Goal: Transaction & Acquisition: Purchase product/service

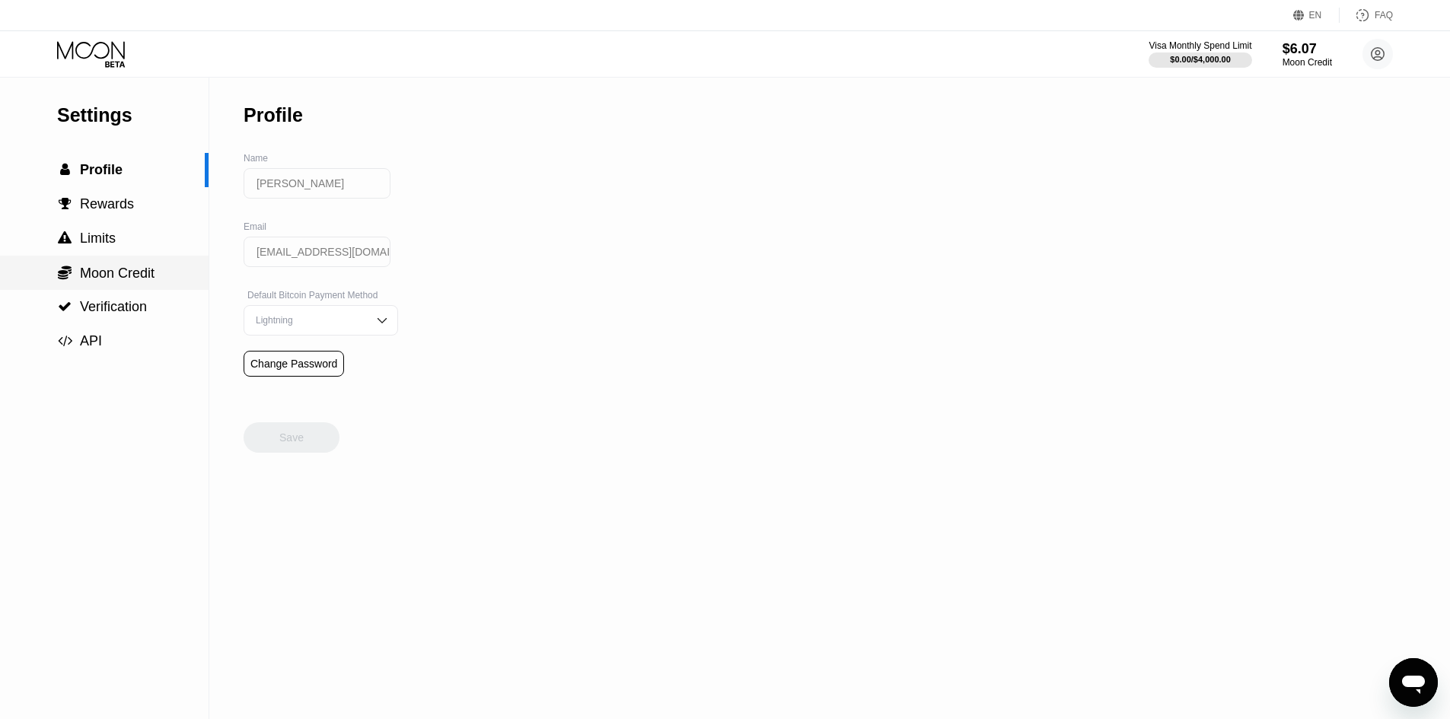
click at [136, 277] on span "Moon Credit" at bounding box center [117, 273] width 75 height 15
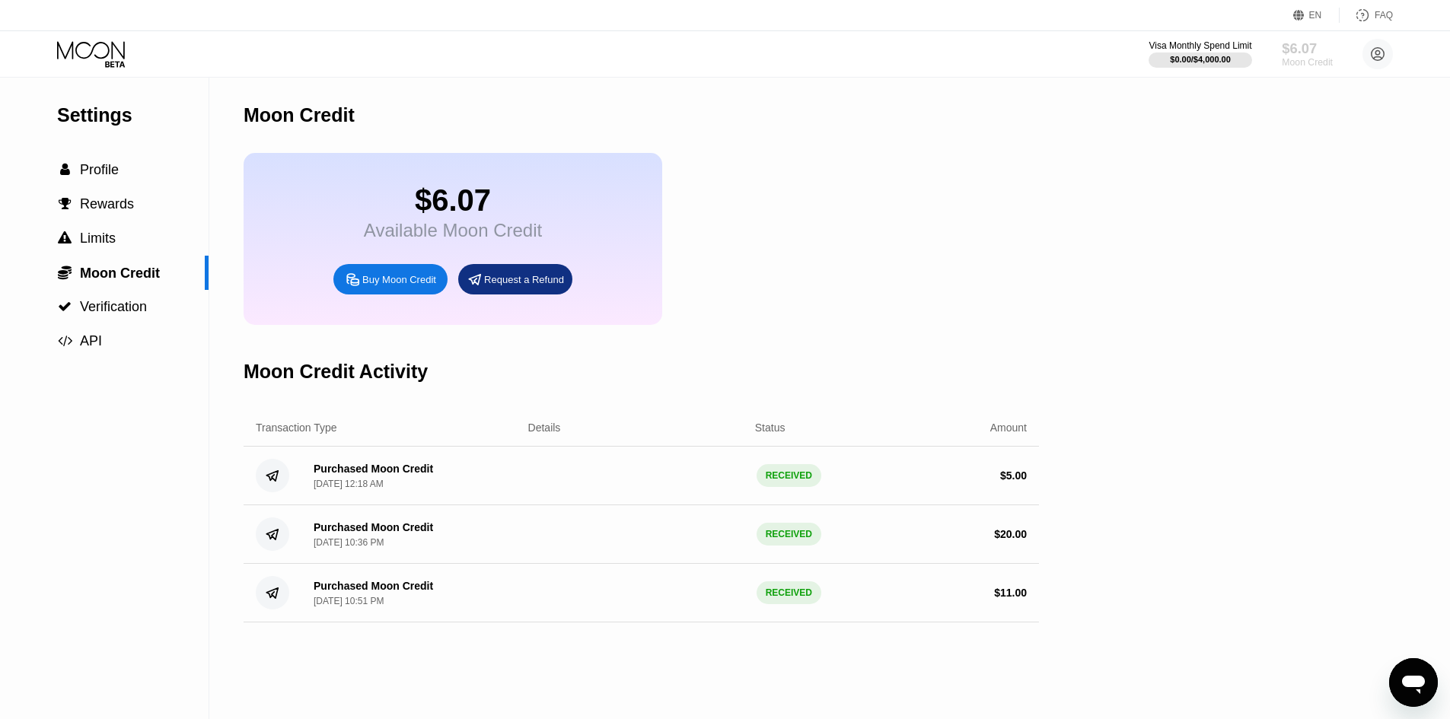
click at [1304, 43] on div "$6.07" at bounding box center [1307, 48] width 51 height 16
click at [122, 296] on div " Verification" at bounding box center [104, 307] width 209 height 34
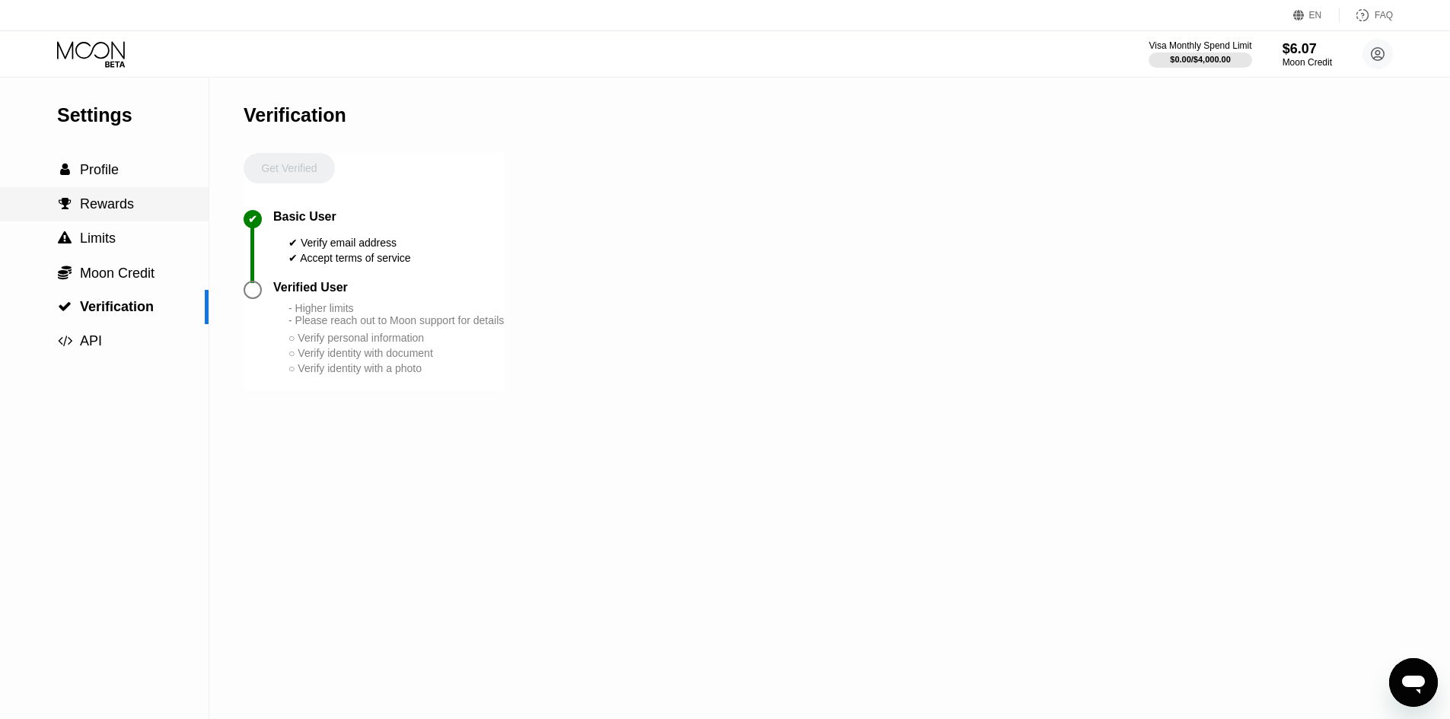
click at [135, 209] on div " Rewards" at bounding box center [104, 204] width 209 height 16
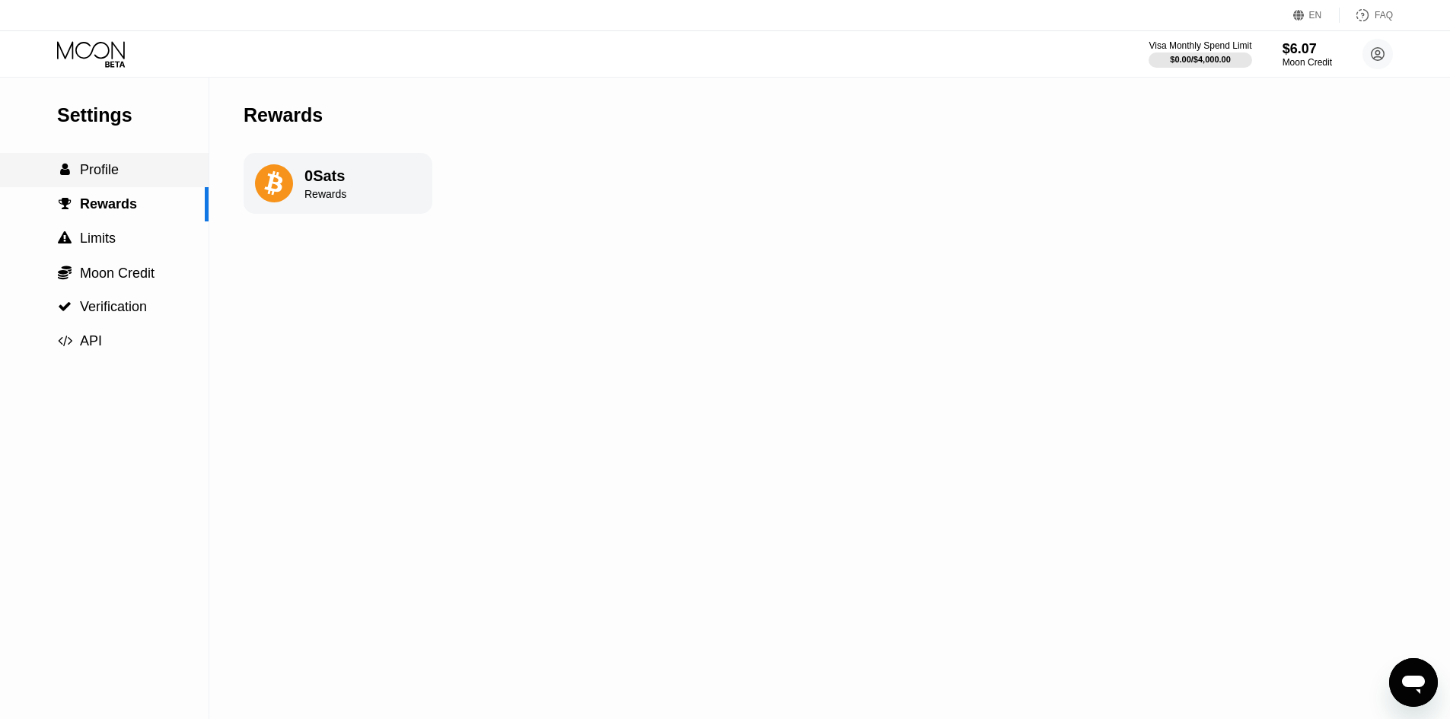
click at [123, 172] on div " Profile" at bounding box center [104, 170] width 209 height 16
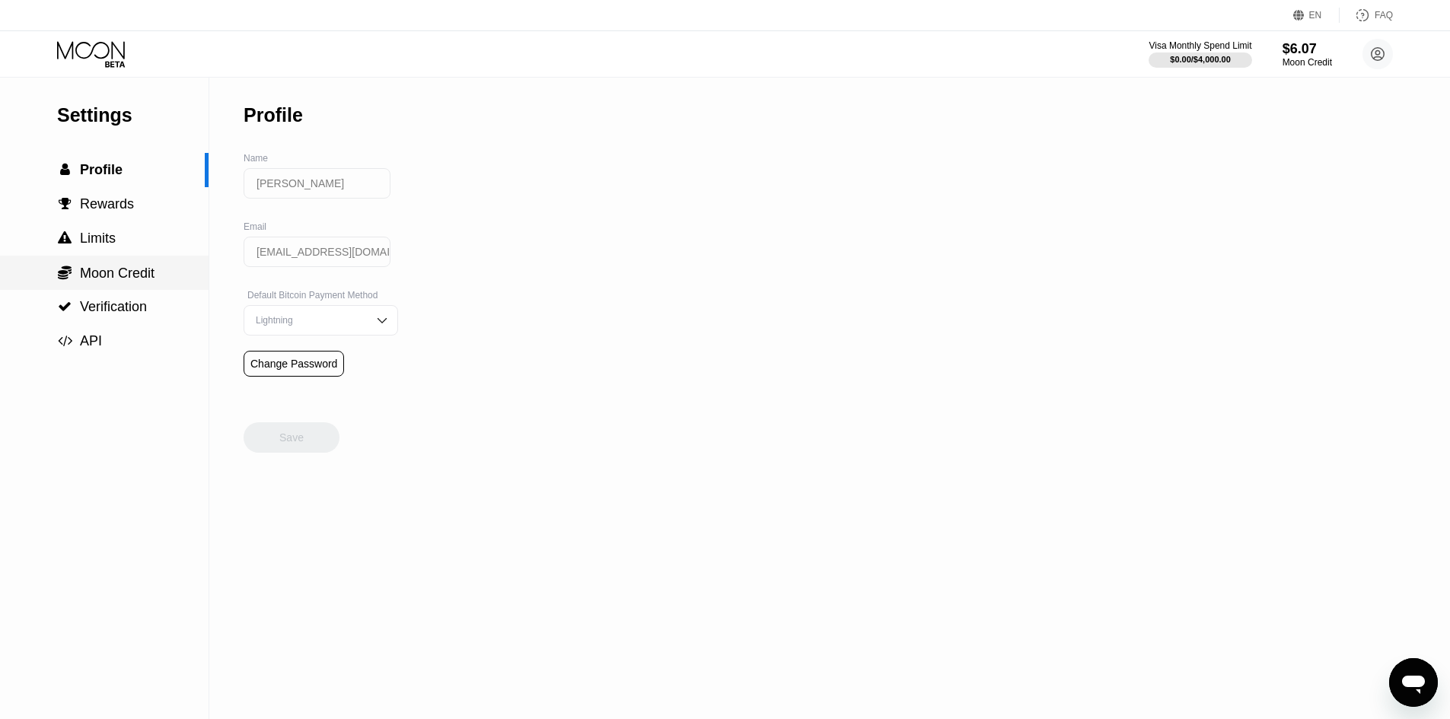
click at [111, 270] on span "Moon Credit" at bounding box center [117, 273] width 75 height 15
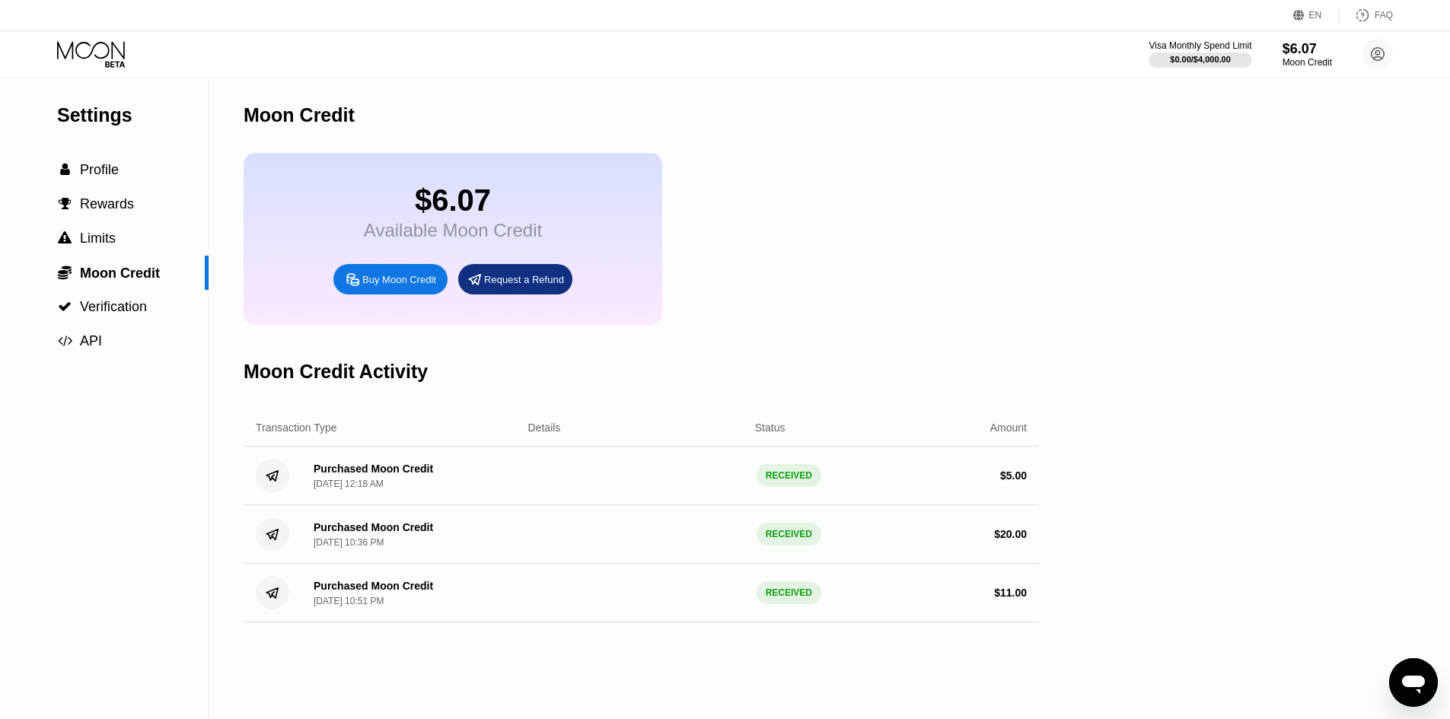
click at [374, 295] on div "Buy Moon Credit" at bounding box center [390, 279] width 114 height 30
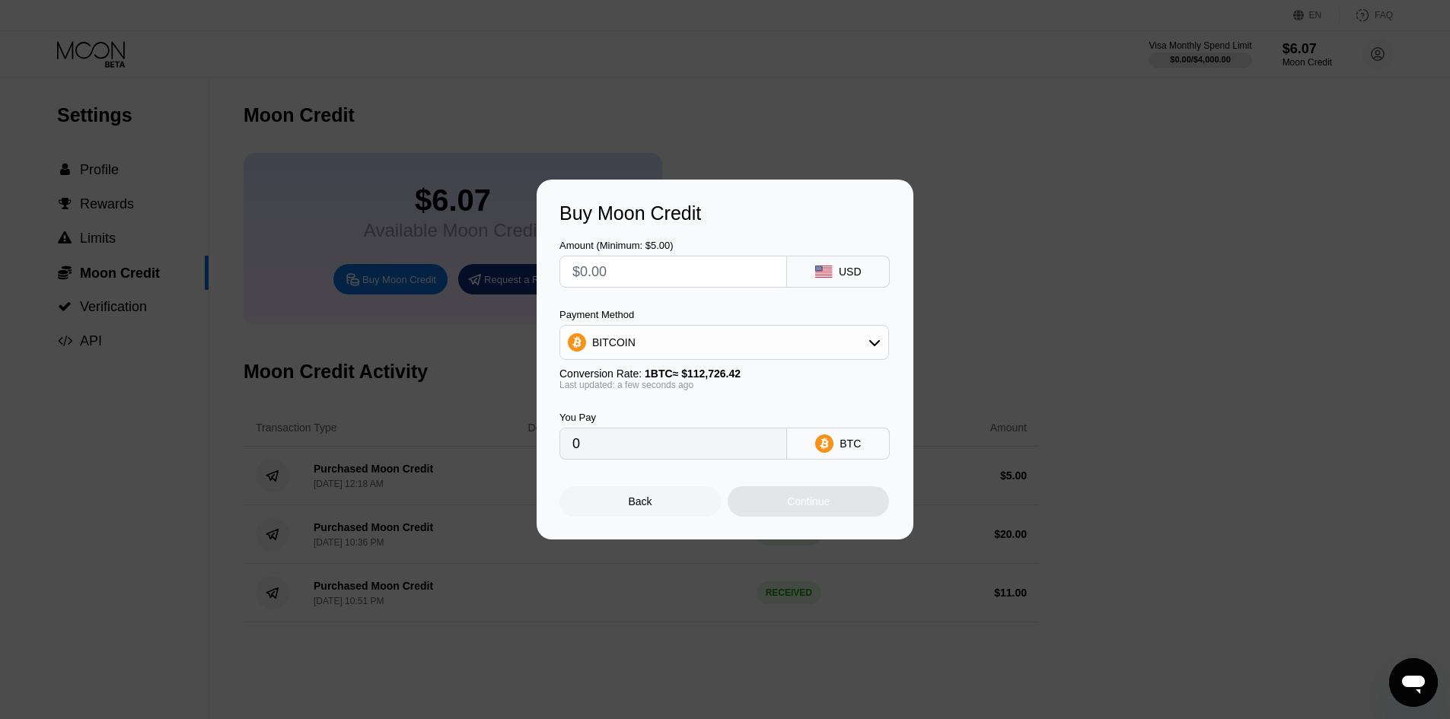
click at [1028, 352] on div "Buy Moon Credit Amount (Minimum: $5.00) USD Payment Method BITCOIN Conversion R…" at bounding box center [725, 360] width 1450 height 360
click at [1028, 281] on div "Buy Moon Credit Amount (Minimum: $5.00) USD Payment Method BITCOIN Conversion R…" at bounding box center [725, 360] width 1450 height 360
click at [638, 507] on div "Back" at bounding box center [641, 502] width 24 height 12
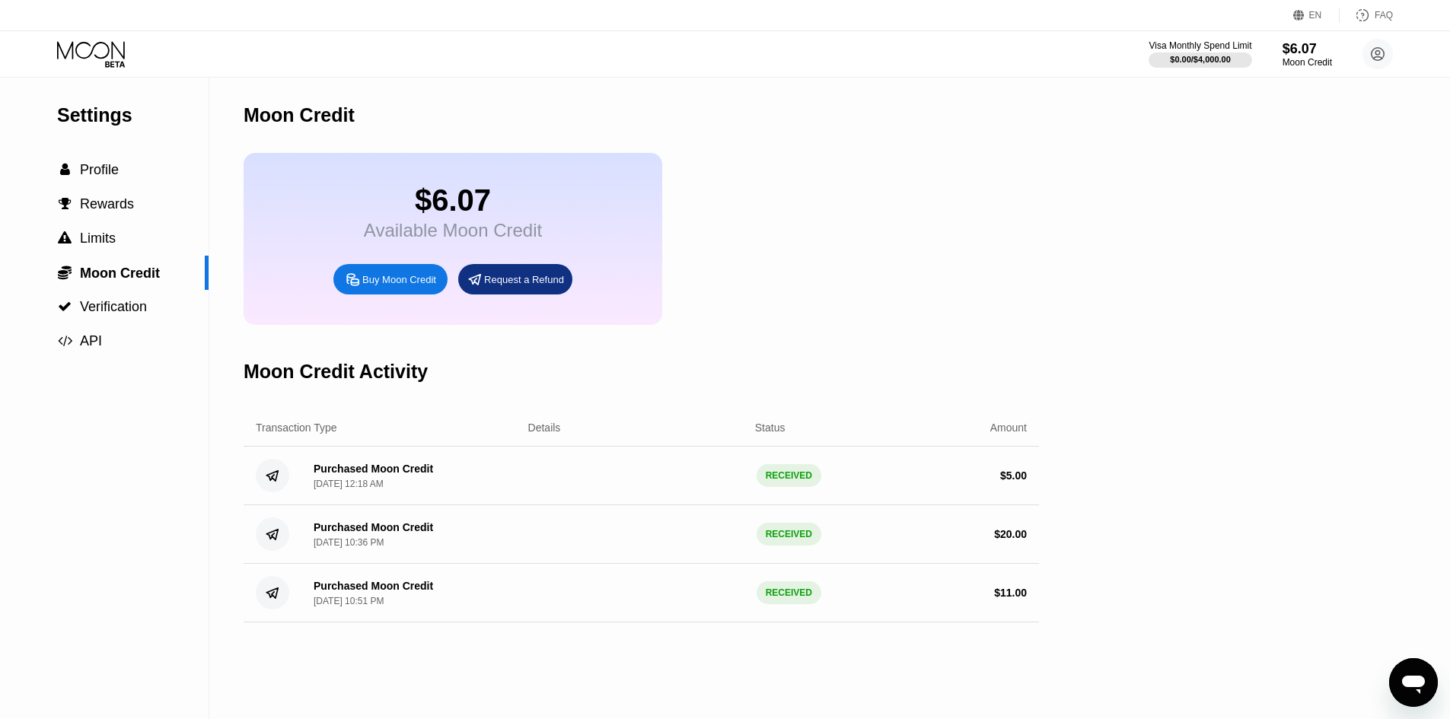
click at [477, 216] on div "$6.07" at bounding box center [453, 200] width 178 height 34
click at [1299, 56] on div "$6.07" at bounding box center [1307, 48] width 51 height 16
click at [1375, 56] on circle at bounding box center [1377, 54] width 30 height 30
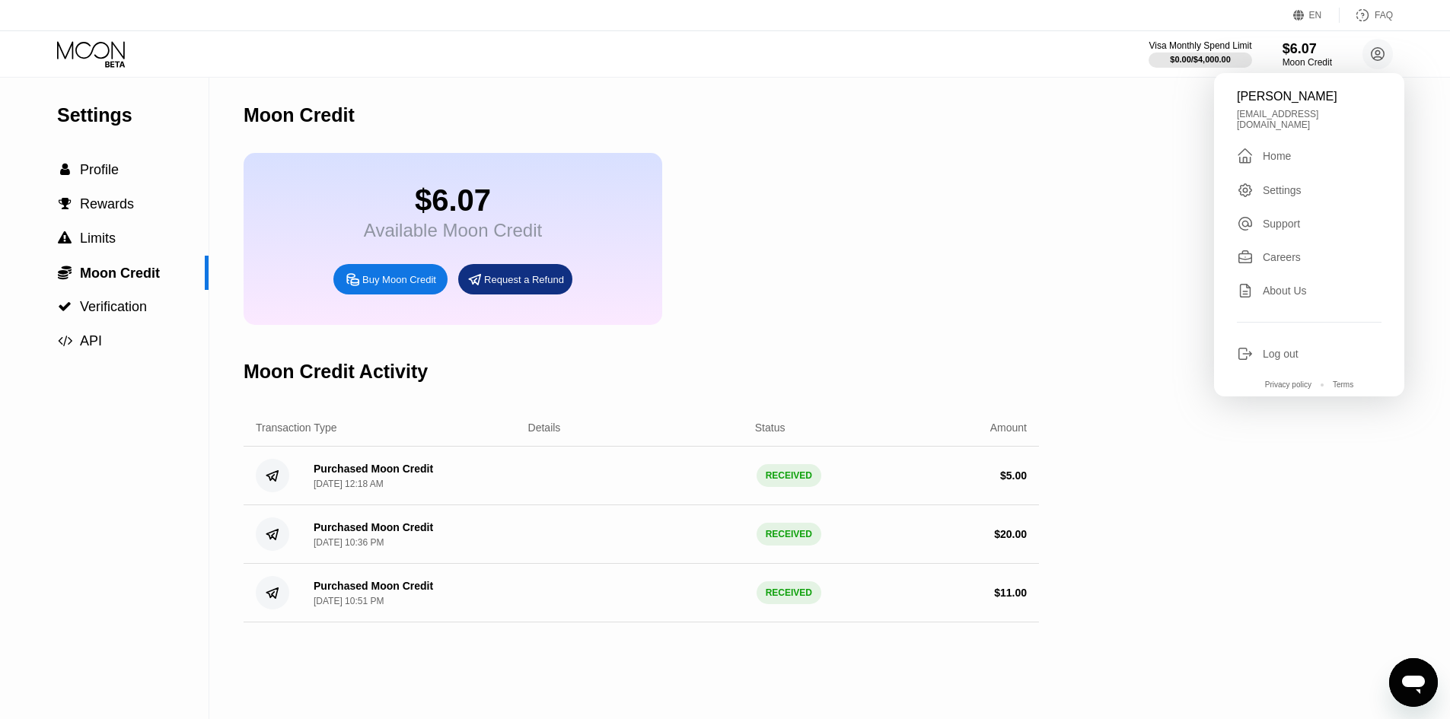
click at [1054, 243] on div "Settings  Profile  Rewards  Limits  Moon Credit  Verification  API Moon C…" at bounding box center [725, 399] width 1450 height 642
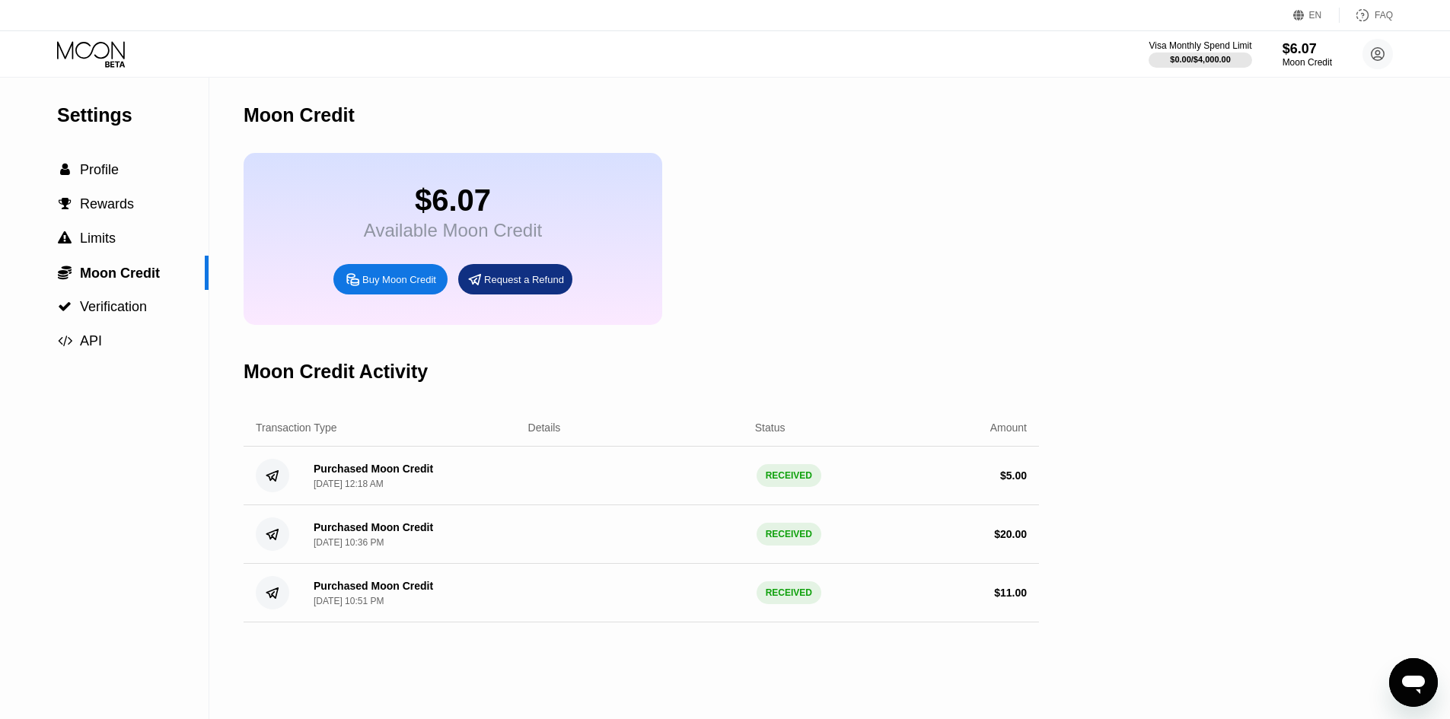
click at [394, 197] on div "$6.07" at bounding box center [453, 200] width 178 height 34
click at [552, 249] on div "$6.07 Available Moon Credit Buy Moon Credit Request a Refund" at bounding box center [453, 239] width 419 height 172
click at [467, 210] on div "$6.07" at bounding box center [453, 200] width 178 height 34
click at [397, 217] on div "$6.07" at bounding box center [453, 200] width 178 height 34
click at [677, 237] on div "$6.07 Available Moon Credit Buy Moon Credit Request a Refund" at bounding box center [641, 239] width 795 height 172
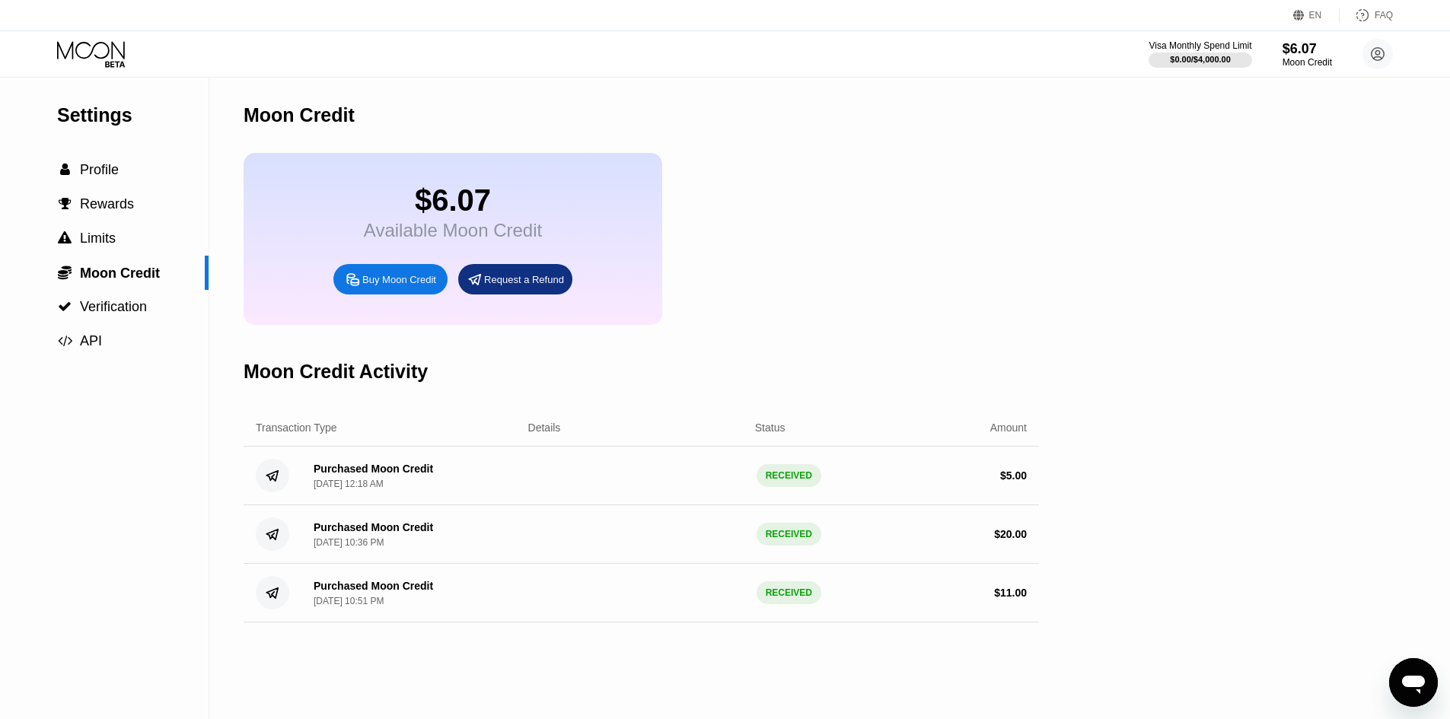
click at [477, 218] on div "$6.07" at bounding box center [453, 200] width 178 height 34
drag, startPoint x: 848, startPoint y: 391, endPoint x: 406, endPoint y: 463, distance: 448.0
click at [808, 399] on div "Moon Credit Activity" at bounding box center [641, 371] width 795 height 75
drag, startPoint x: 279, startPoint y: 501, endPoint x: 969, endPoint y: 527, distance: 690.9
click at [289, 502] on div "Purchased Moon Credit Aug 21, 2025, 12:18 AM RECEIVED $ 5.00" at bounding box center [641, 476] width 795 height 59
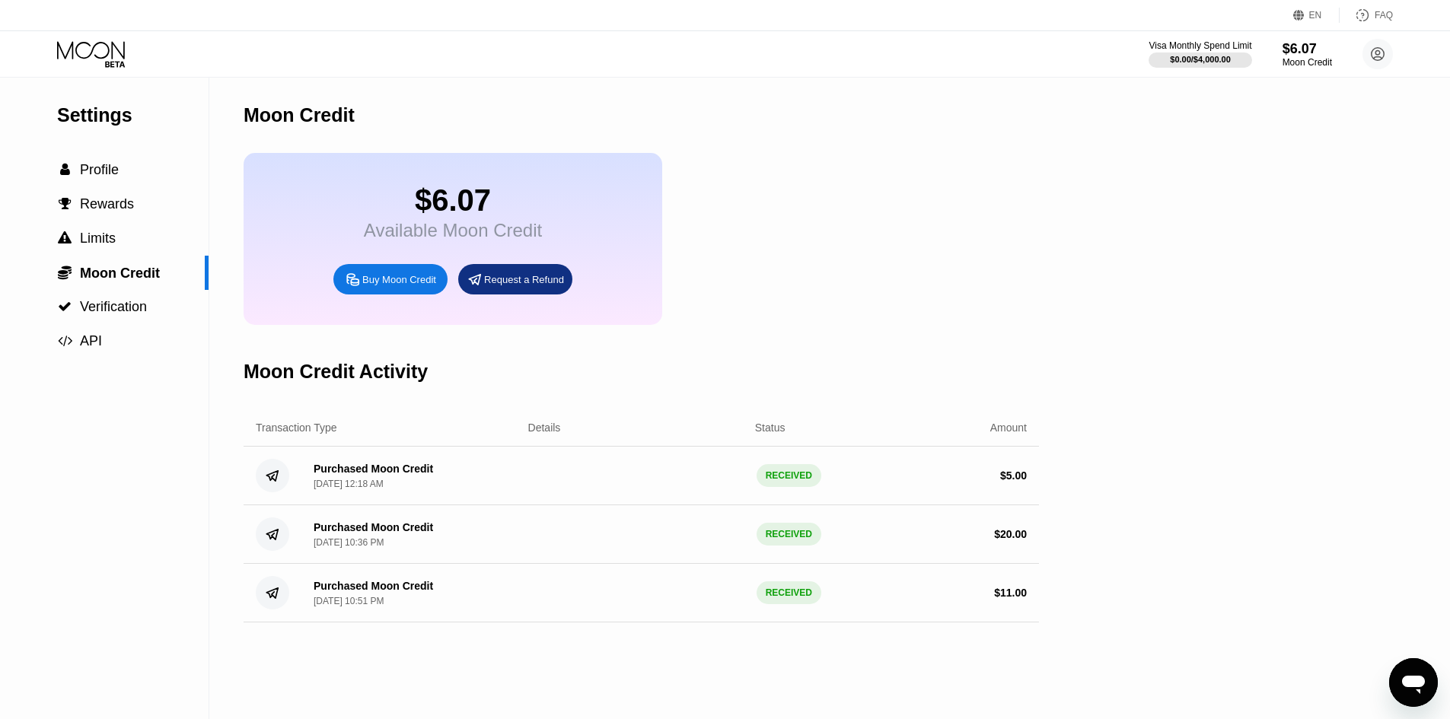
click at [979, 505] on div "Purchased Moon Credit Aug 21, 2025, 12:18 AM RECEIVED $ 5.00" at bounding box center [641, 476] width 795 height 59
click at [817, 482] on div "$ 5.00" at bounding box center [918, 476] width 215 height 12
click at [1375, 48] on icon at bounding box center [1378, 54] width 13 height 13
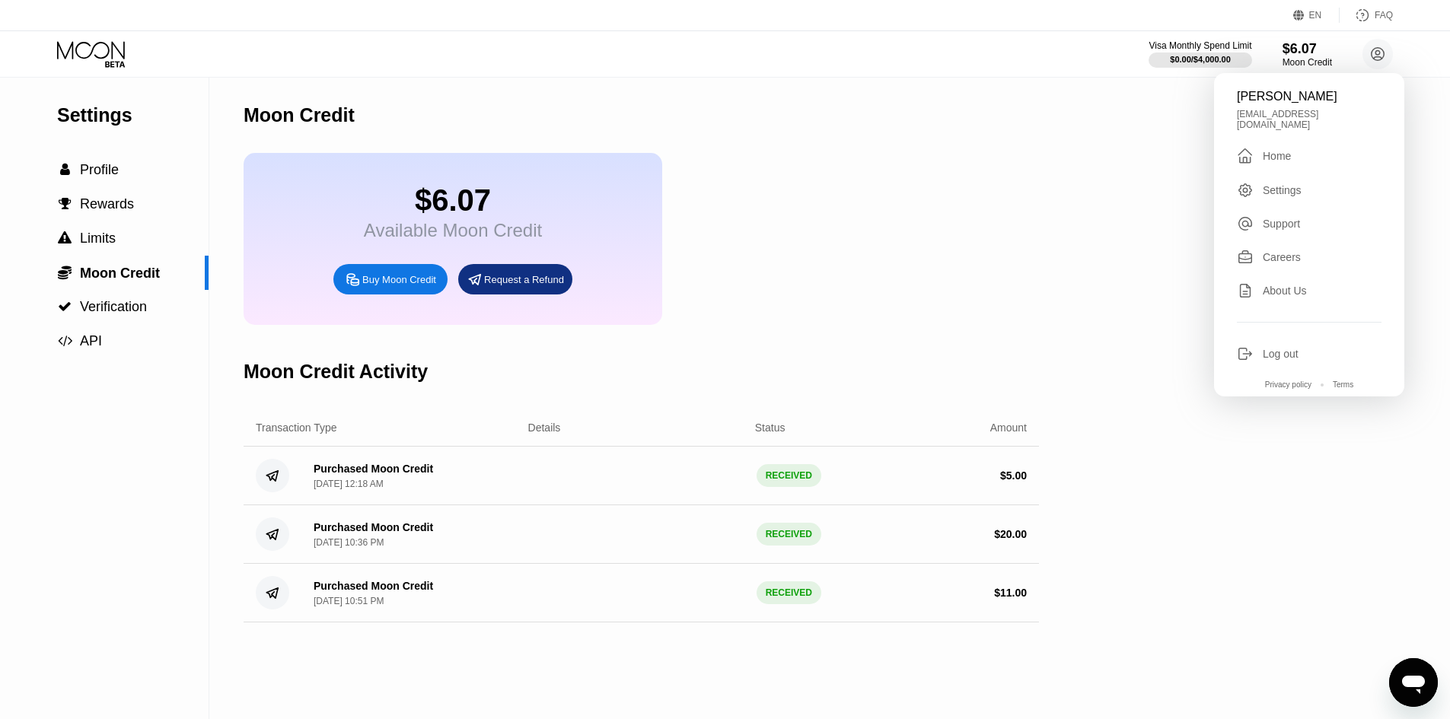
click at [1286, 139] on div "Shahin gh qoshahin87@gmail.com  Home Settings Support Careers About Us Log out…" at bounding box center [1309, 234] width 190 height 323
click at [1279, 150] on div "Home" at bounding box center [1277, 156] width 28 height 12
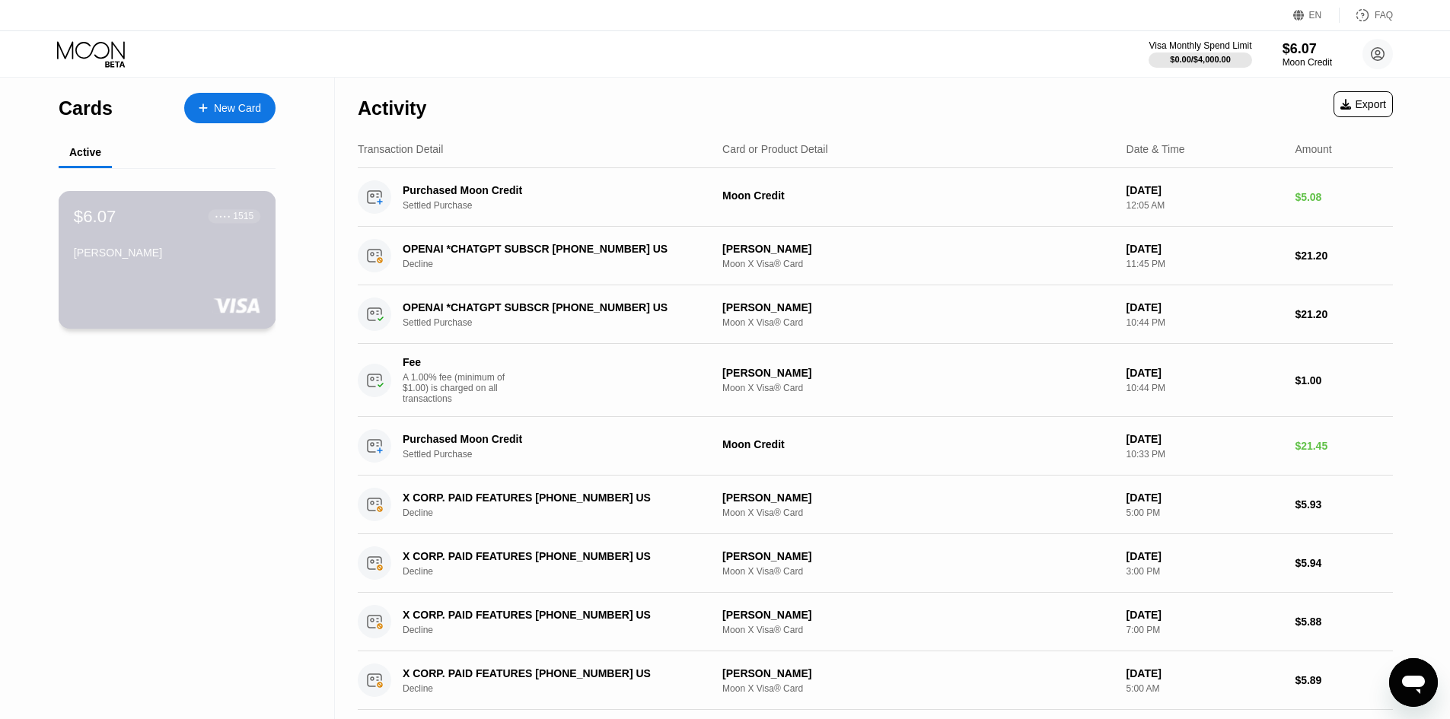
click at [221, 273] on div "$6.07 ● ● ● ● 1515 HAMID ABOUHASHEM" at bounding box center [168, 260] width 218 height 138
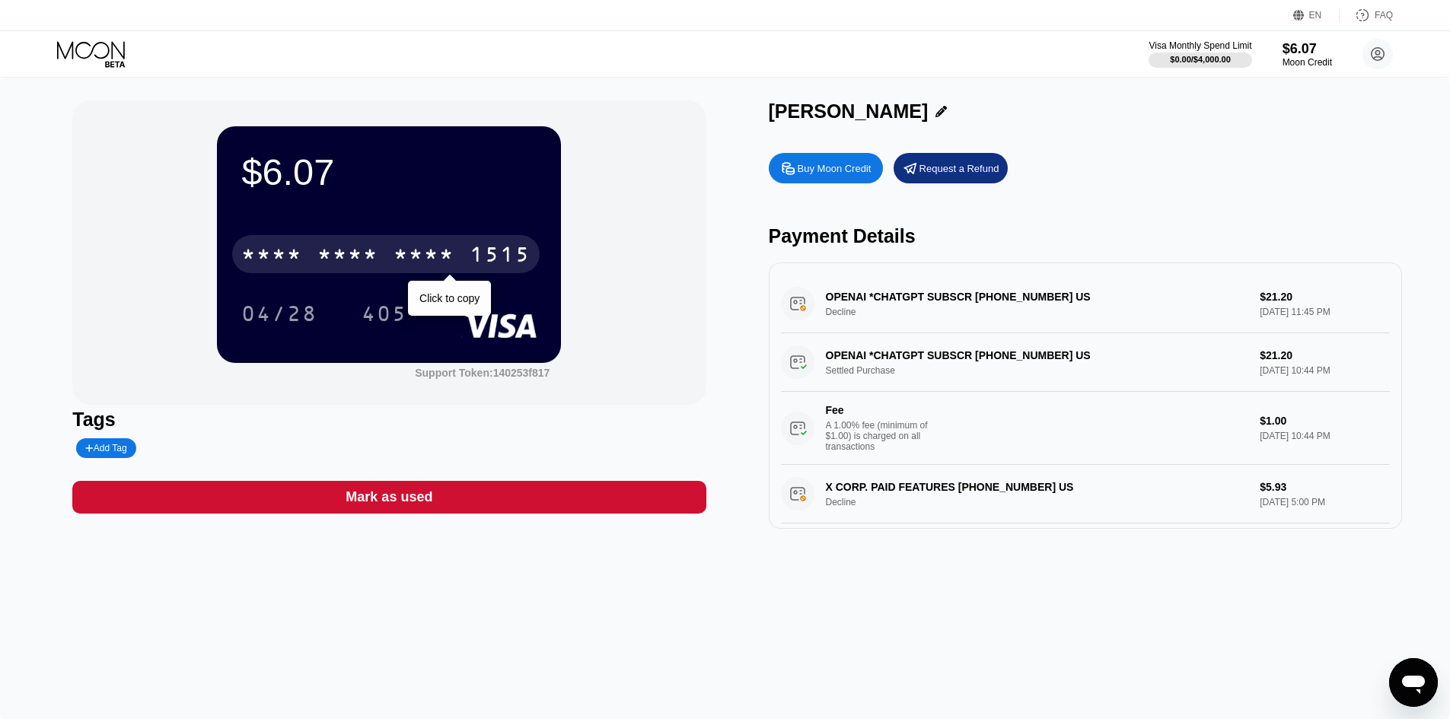
click at [378, 252] on div "* * * *" at bounding box center [347, 256] width 61 height 24
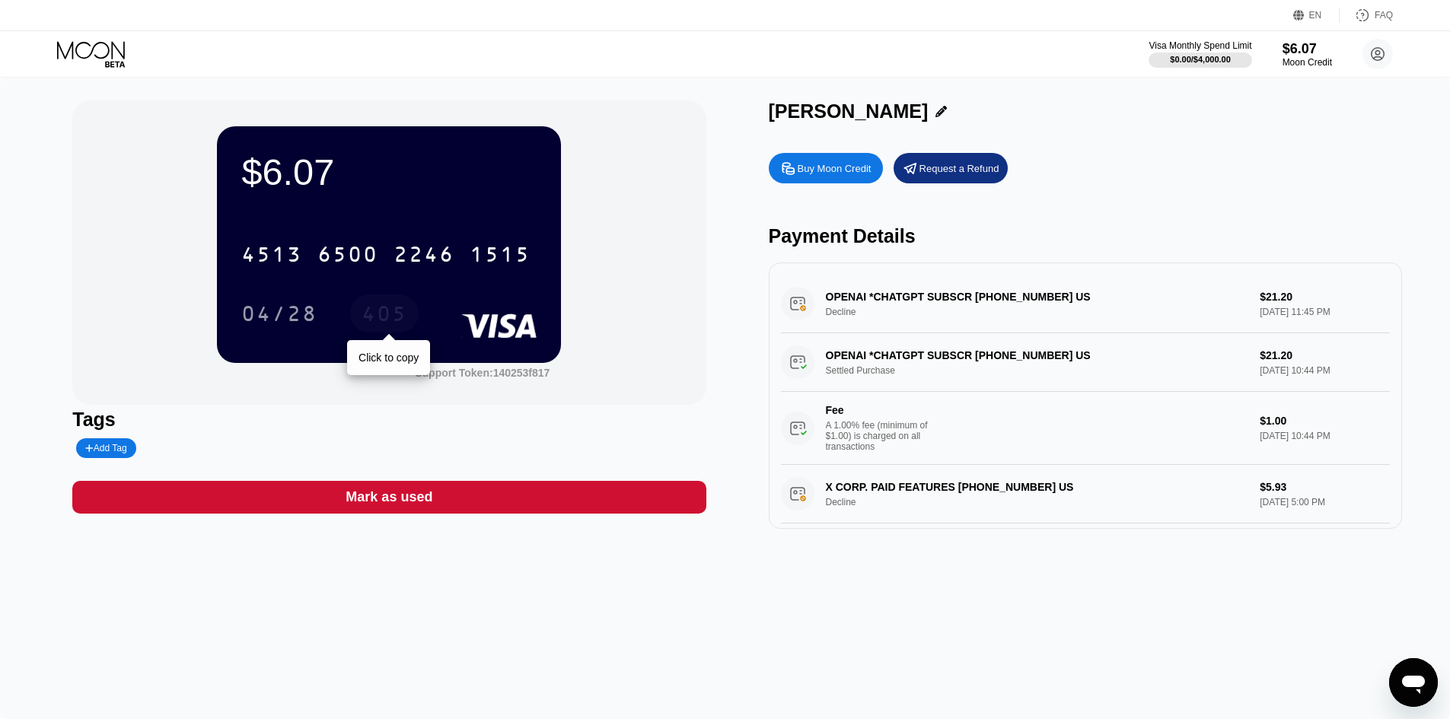
click at [392, 315] on div "405" at bounding box center [385, 316] width 46 height 24
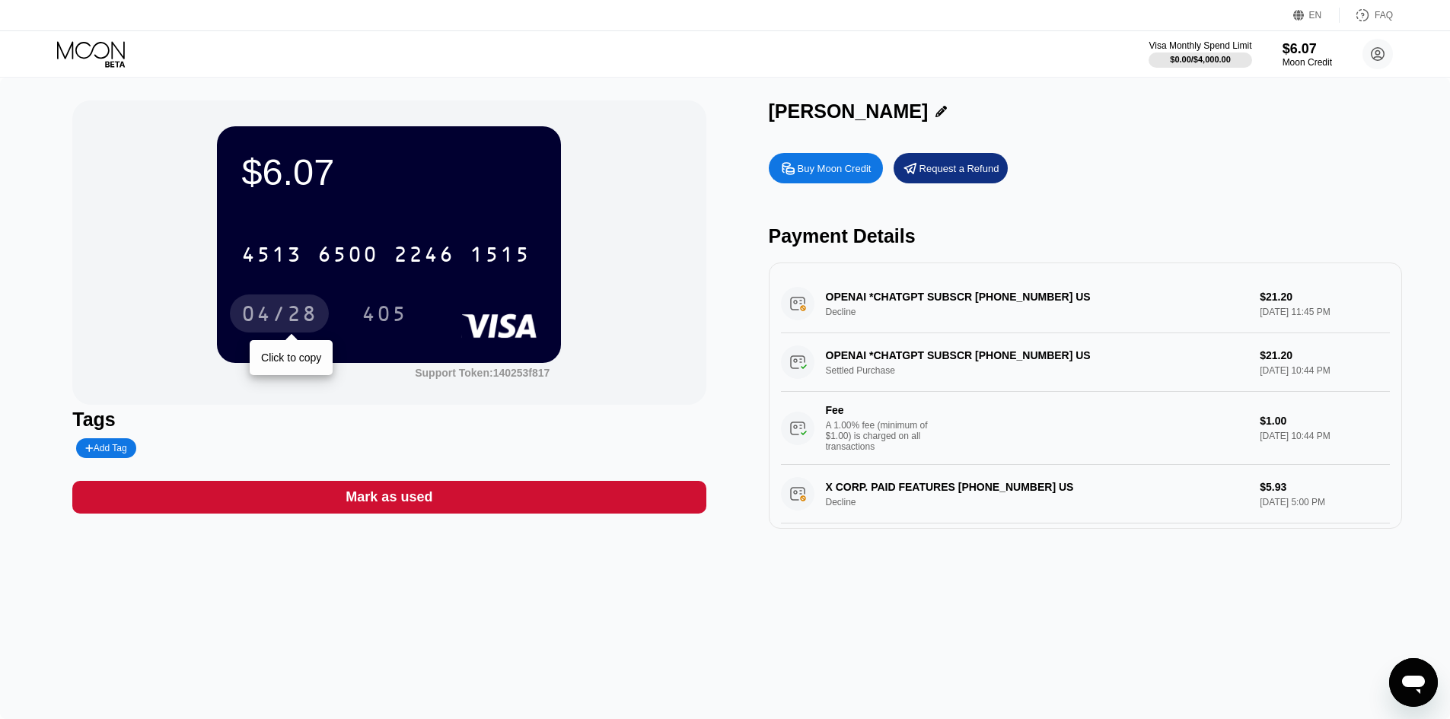
click at [267, 310] on div "04/28" at bounding box center [279, 316] width 76 height 24
click at [457, 506] on div "Mark as used" at bounding box center [388, 497] width 633 height 33
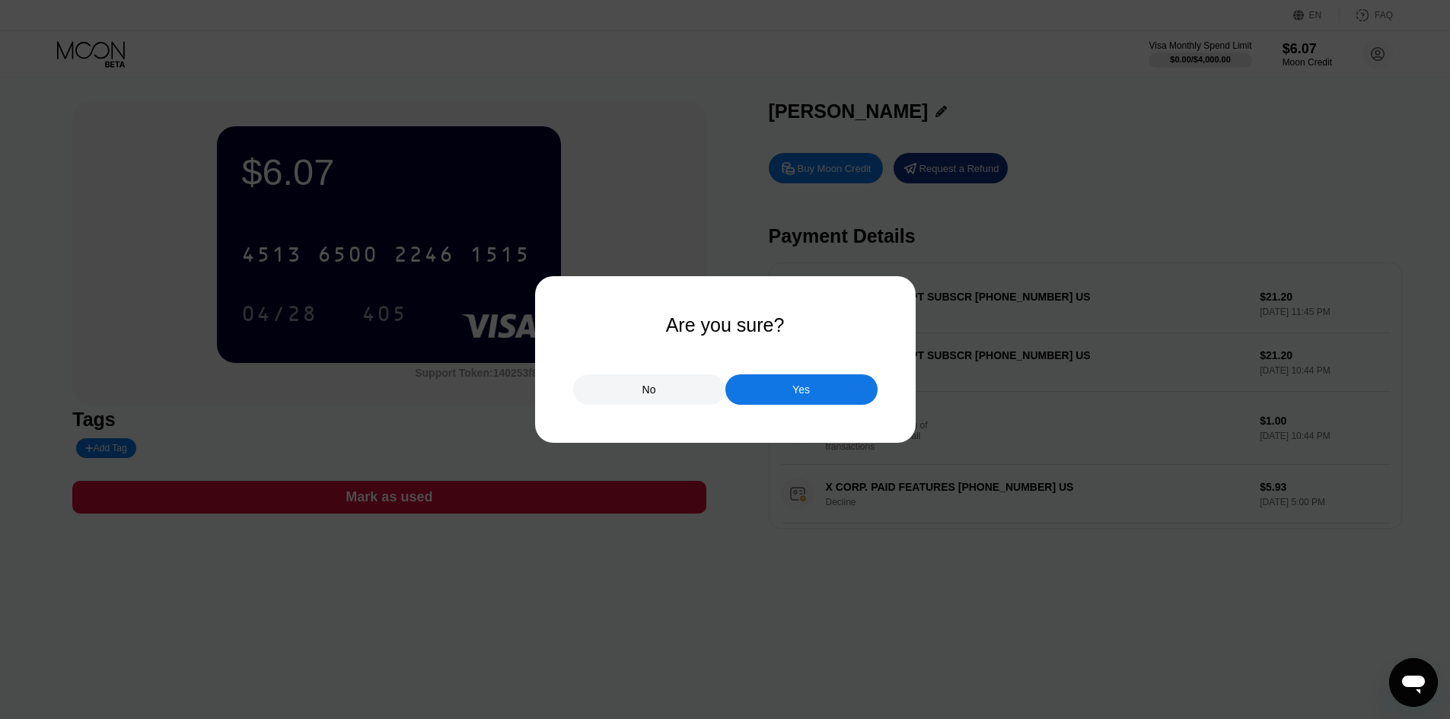
click at [529, 563] on div at bounding box center [730, 359] width 1461 height 719
click at [668, 393] on div "No" at bounding box center [649, 389] width 152 height 30
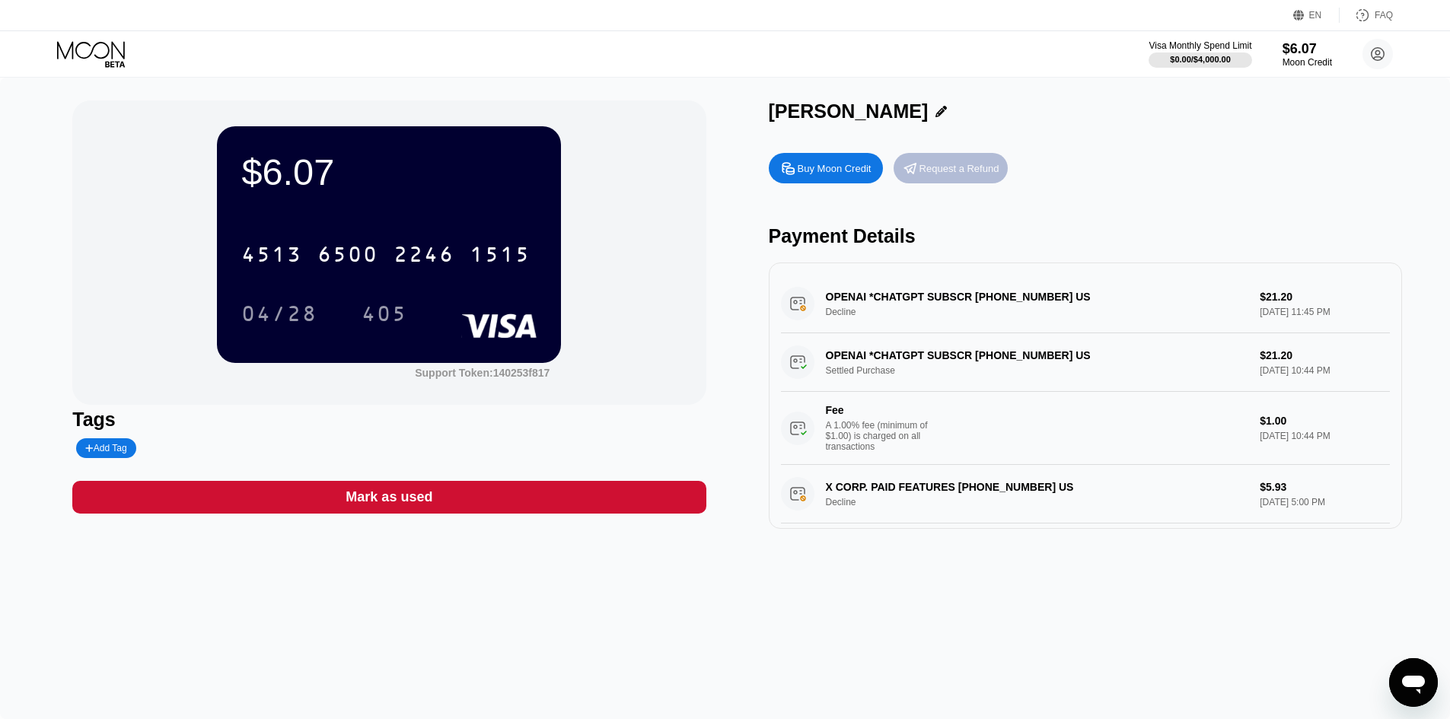
click at [952, 175] on div "Request a Refund" at bounding box center [959, 168] width 80 height 13
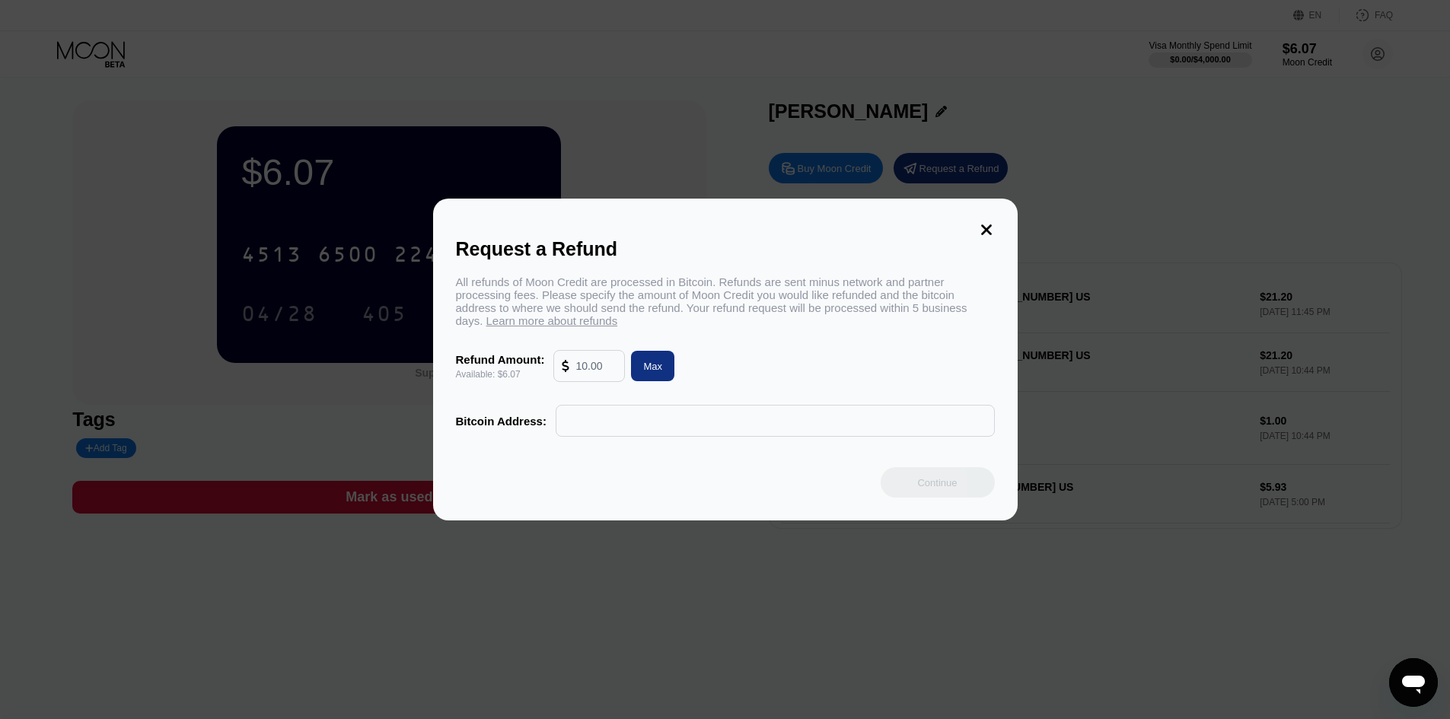
click at [604, 371] on input "text" at bounding box center [595, 366] width 41 height 30
click at [642, 373] on div "Max" at bounding box center [652, 366] width 43 height 30
type input "6.07"
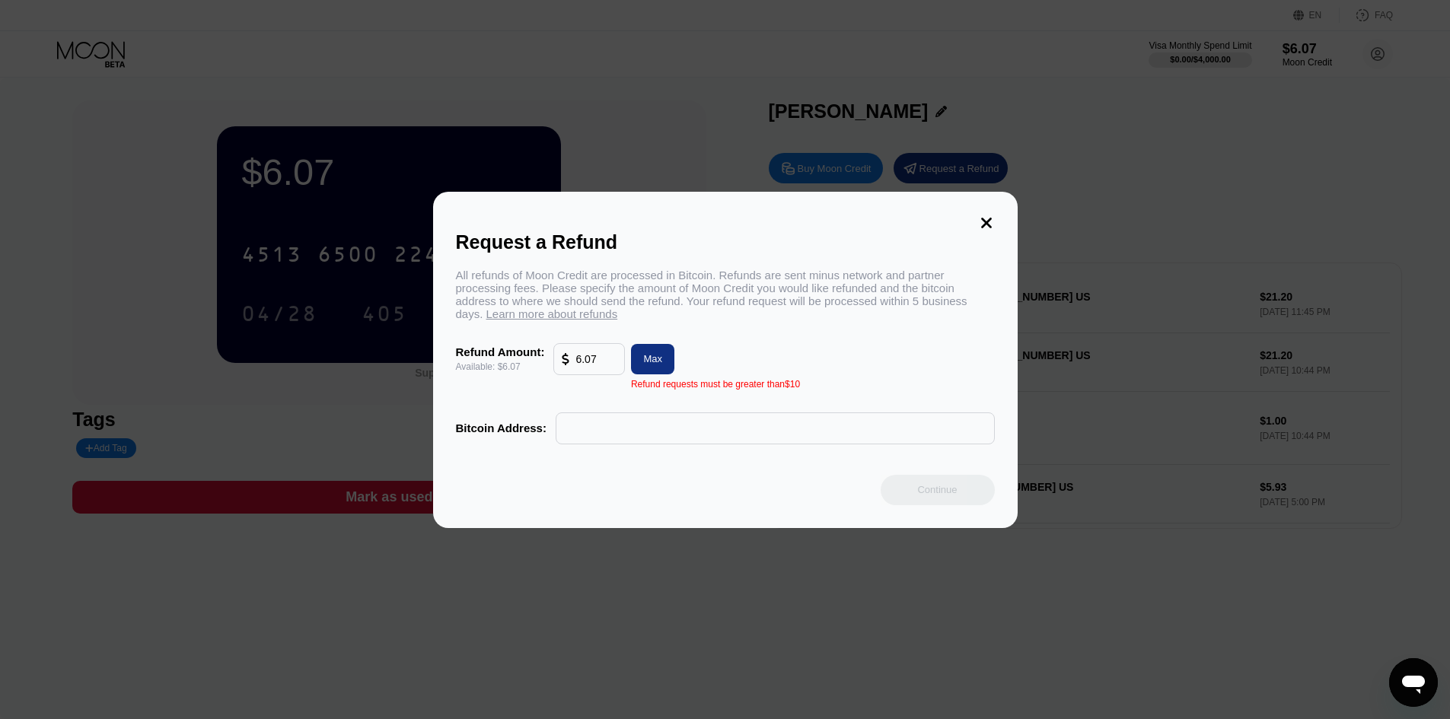
click at [994, 215] on icon at bounding box center [986, 223] width 17 height 17
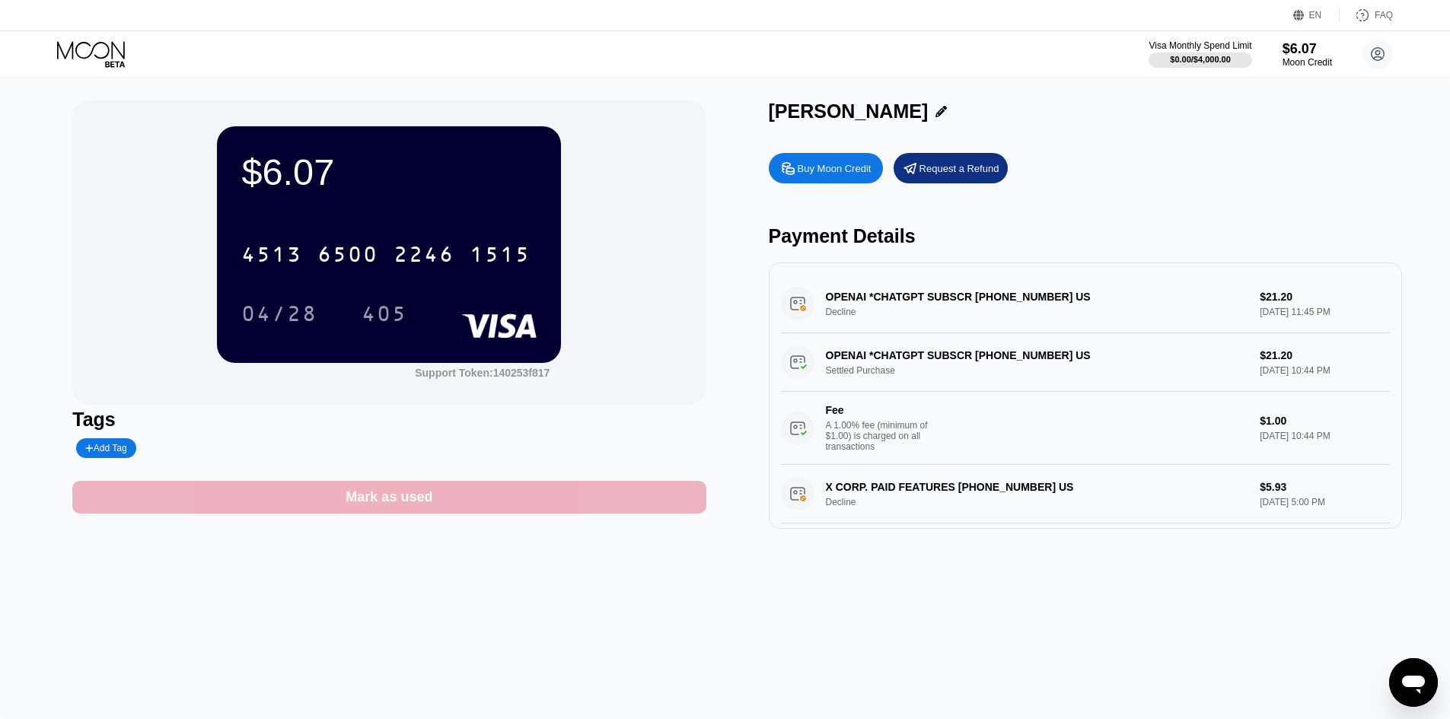
click at [471, 510] on div "Mark as used" at bounding box center [388, 497] width 633 height 33
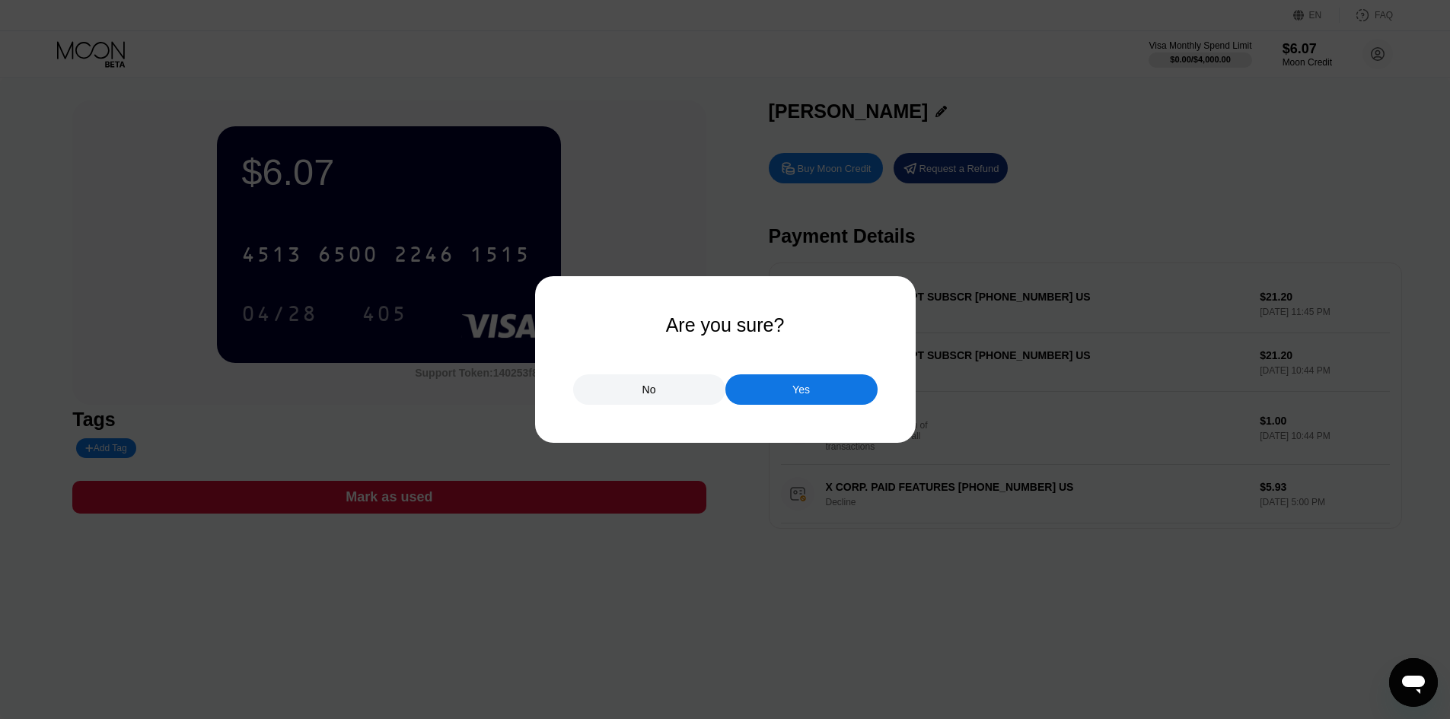
click at [824, 391] on div "Yes" at bounding box center [801, 389] width 152 height 30
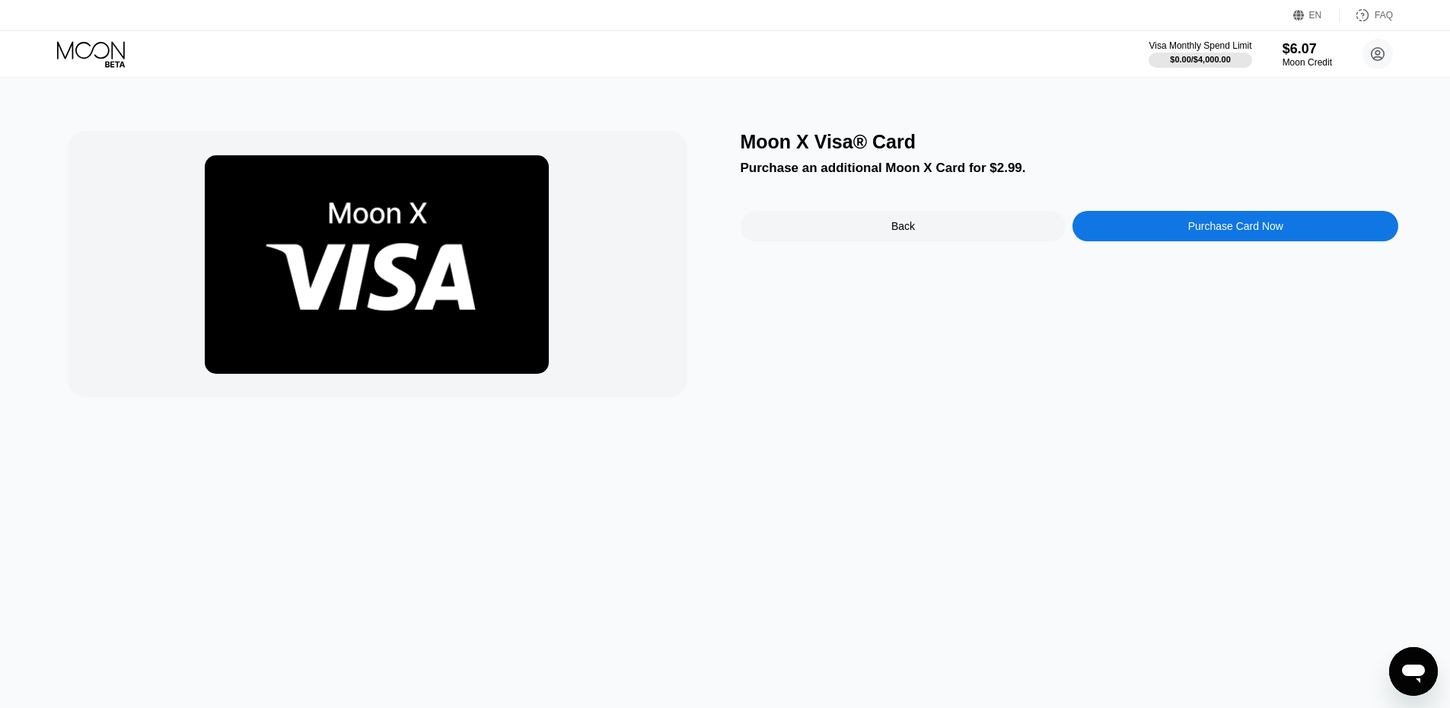
click at [1161, 229] on div "Purchase Card Now" at bounding box center [1235, 226] width 326 height 30
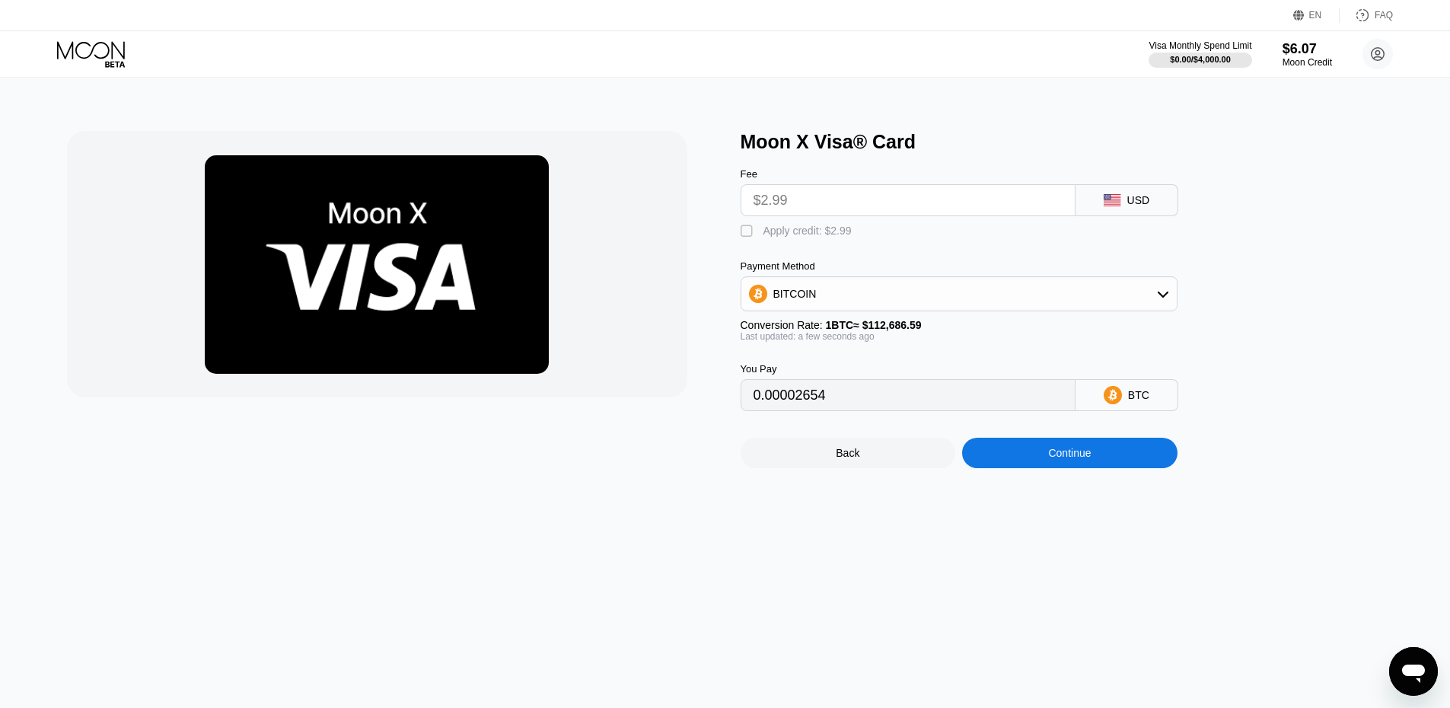
click at [843, 212] on input "$2.99" at bounding box center [908, 200] width 309 height 30
click at [844, 203] on input "$2.99" at bounding box center [908, 200] width 309 height 30
click at [846, 297] on div "BITCOIN" at bounding box center [958, 294] width 435 height 30
click at [826, 369] on span "USDT on TRON" at bounding box center [815, 369] width 77 height 12
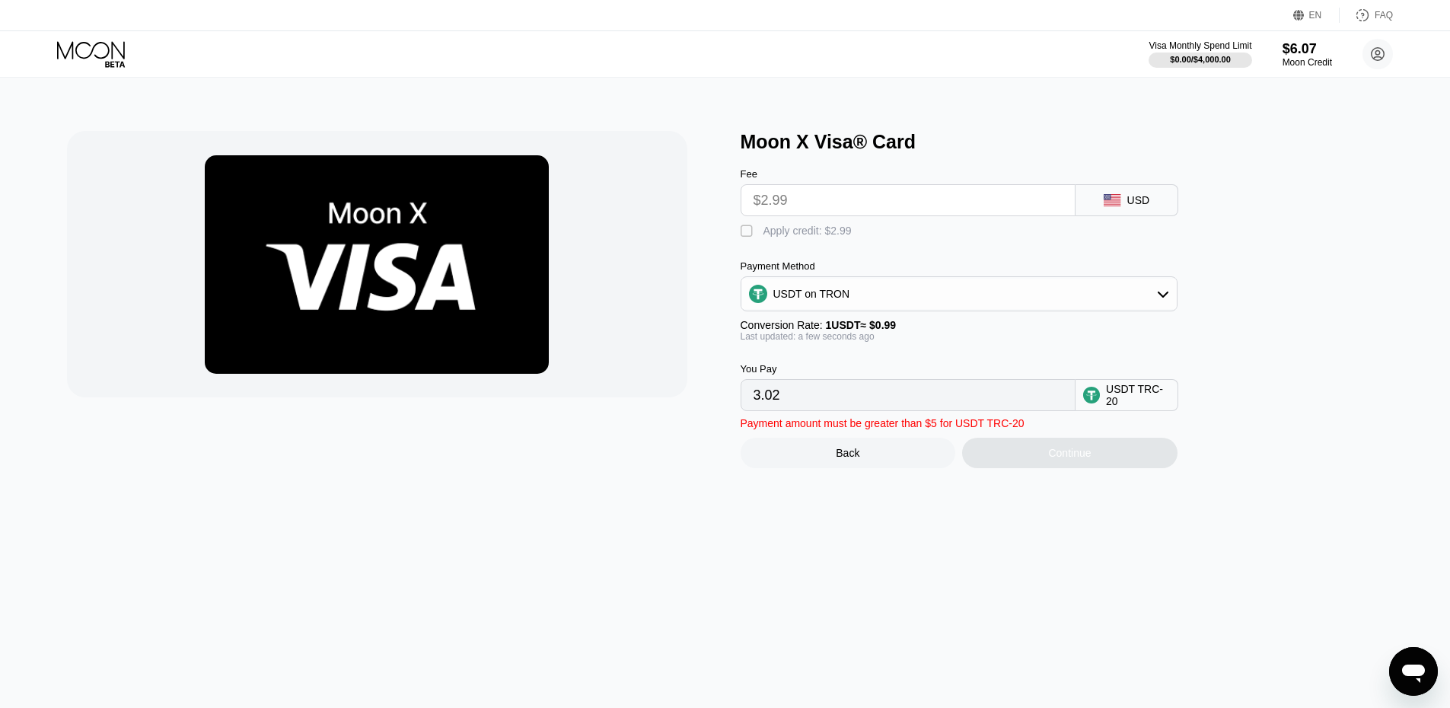
click at [831, 401] on input "3.02" at bounding box center [908, 395] width 309 height 30
click at [812, 198] on input "$2.99" at bounding box center [908, 200] width 309 height 30
click at [751, 238] on div "" at bounding box center [748, 231] width 15 height 15
click at [751, 238] on div "" at bounding box center [748, 231] width 15 height 15
type input "3.02"
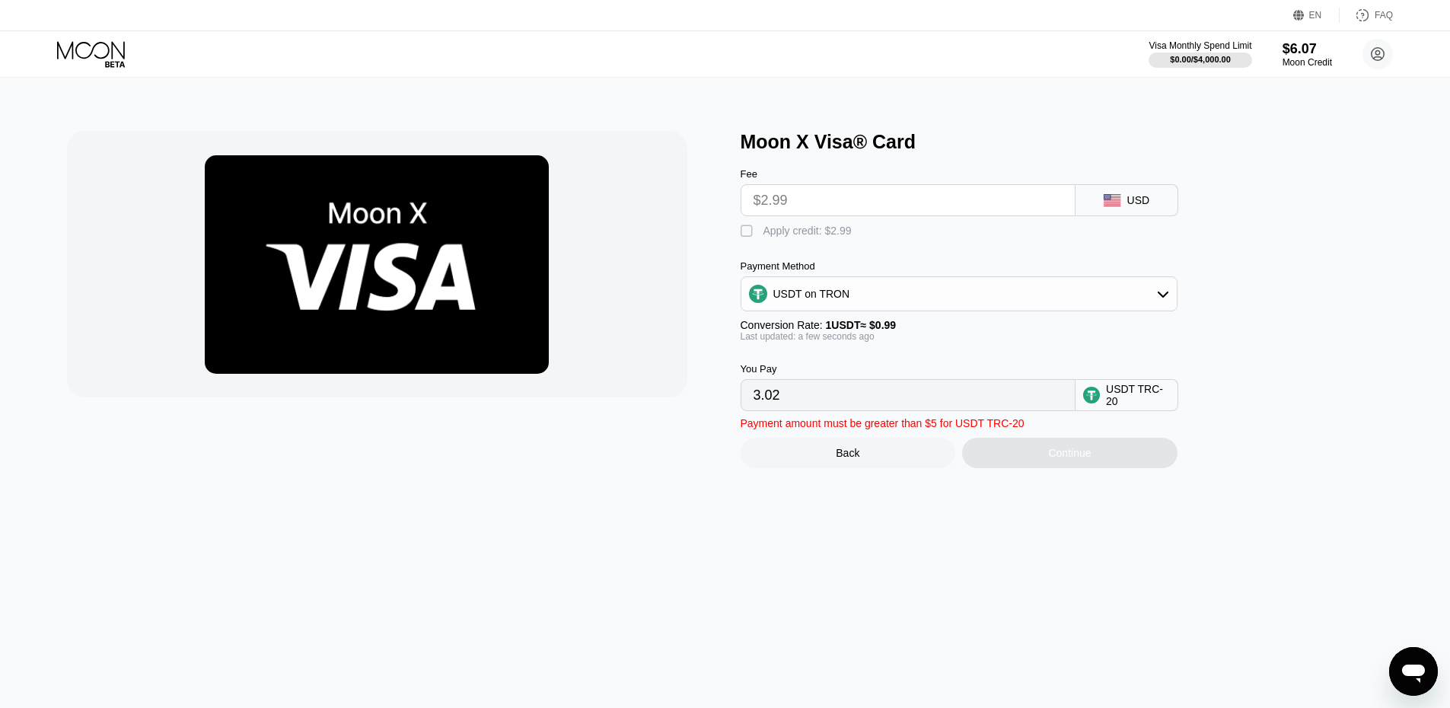
click at [797, 206] on input "$2.99" at bounding box center [908, 200] width 309 height 30
click at [779, 206] on input "$2.99" at bounding box center [908, 200] width 309 height 30
click at [840, 402] on input "3.02" at bounding box center [908, 395] width 309 height 30
drag, startPoint x: 840, startPoint y: 402, endPoint x: 683, endPoint y: 406, distance: 156.9
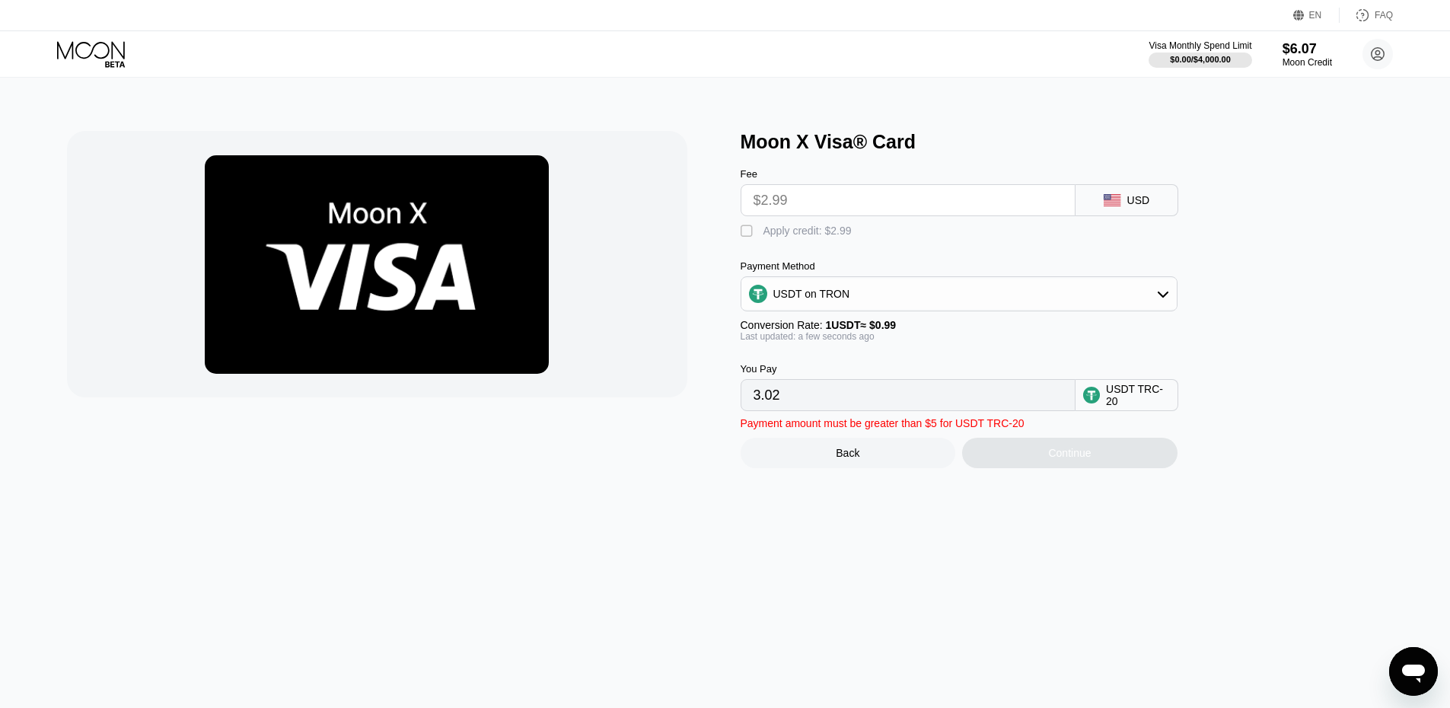
click at [683, 406] on div "Moon X Visa® Card Fee $2.99 USD  Apply credit: $2.99 Payment Method USDT on TR…" at bounding box center [725, 299] width 1317 height 337
click at [882, 209] on input "$2.99" at bounding box center [908, 200] width 309 height 30
click at [1311, 48] on div "$6.07" at bounding box center [1307, 48] width 51 height 16
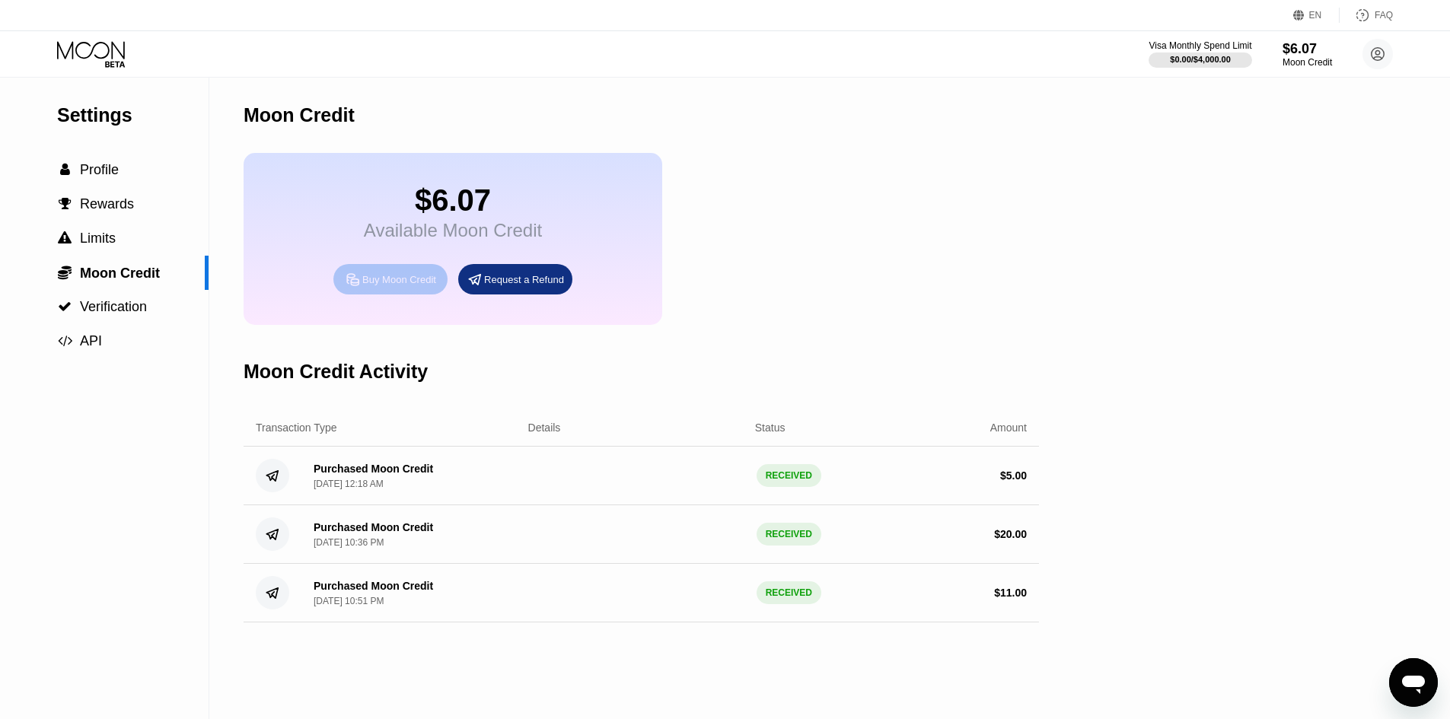
click at [391, 283] on div "Buy Moon Credit" at bounding box center [390, 279] width 114 height 30
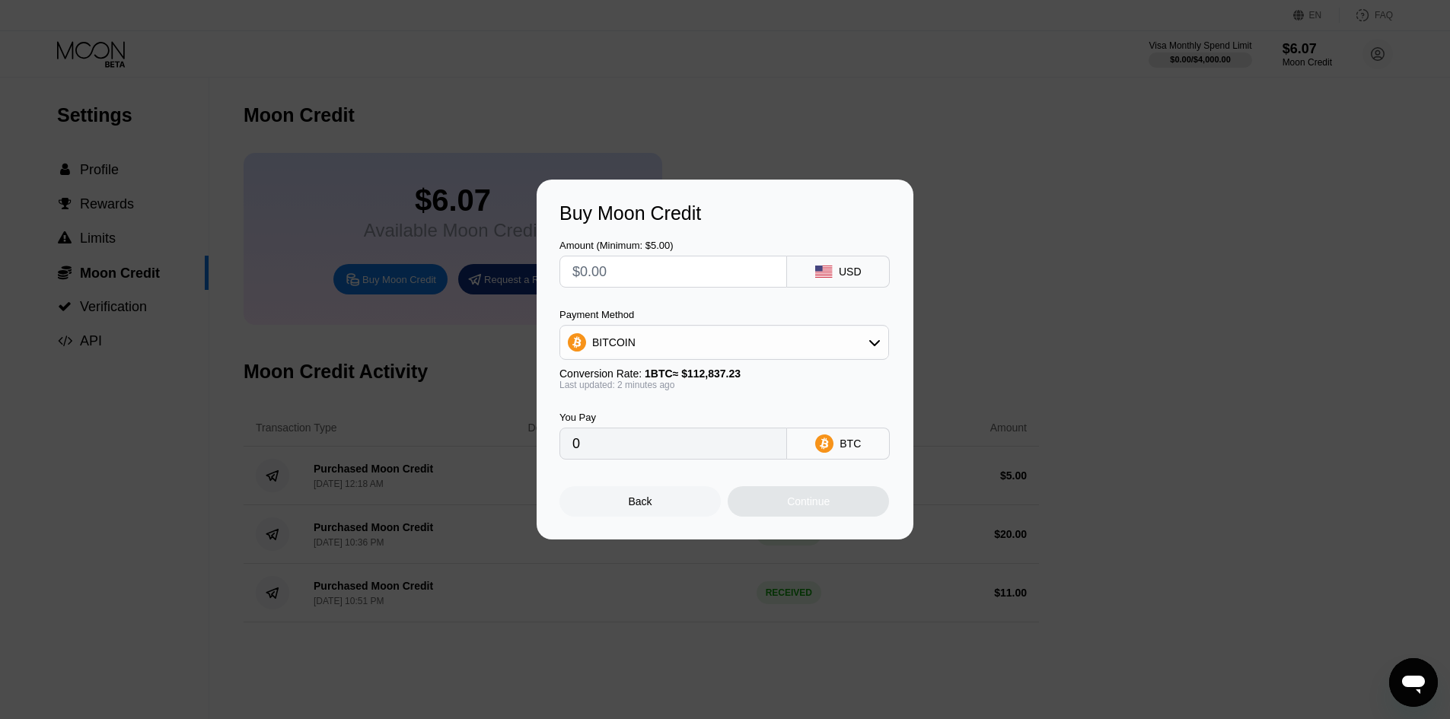
click at [819, 349] on div "BITCOIN" at bounding box center [724, 342] width 328 height 30
click at [736, 416] on div "USDT on TRON" at bounding box center [733, 418] width 287 height 12
type input "0.00"
click at [637, 276] on input "text" at bounding box center [673, 272] width 202 height 30
type input "$5"
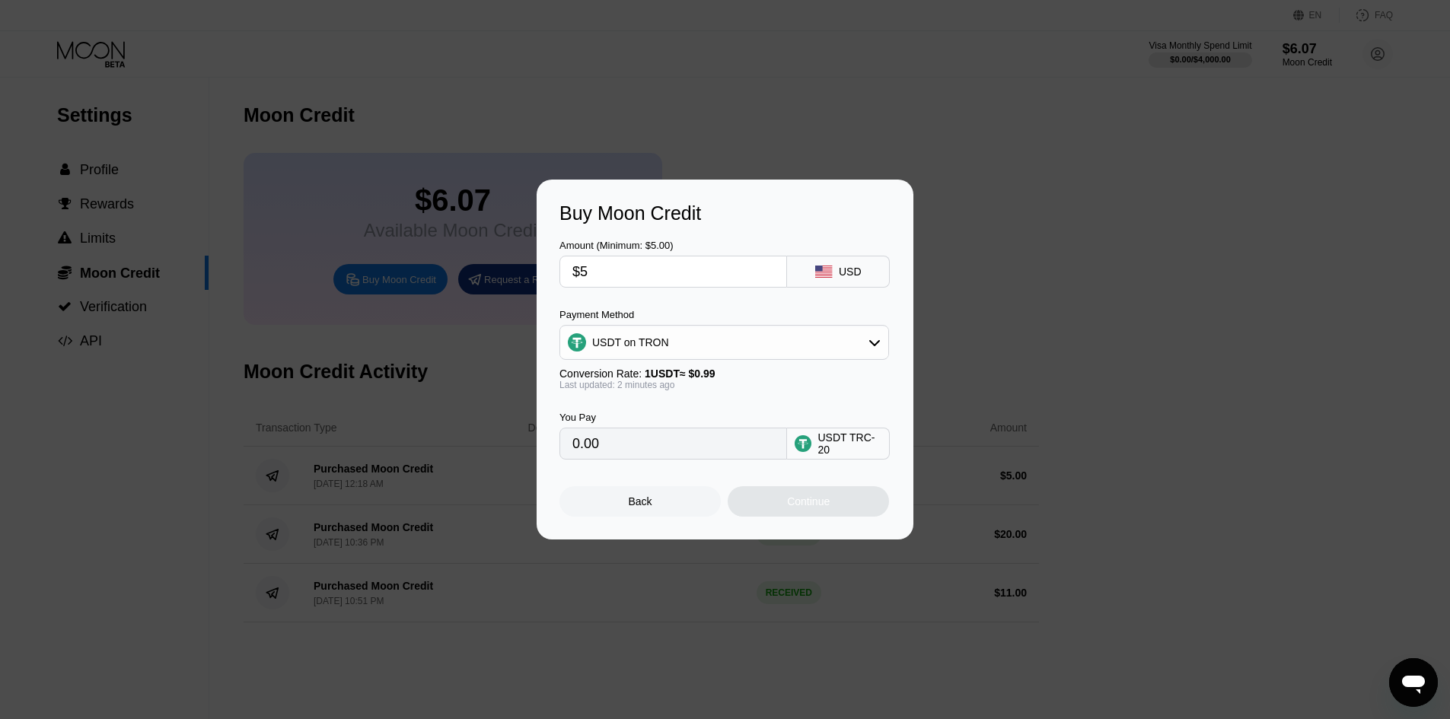
type input "5.05"
type input "$5"
click at [633, 508] on div "Back" at bounding box center [641, 502] width 24 height 12
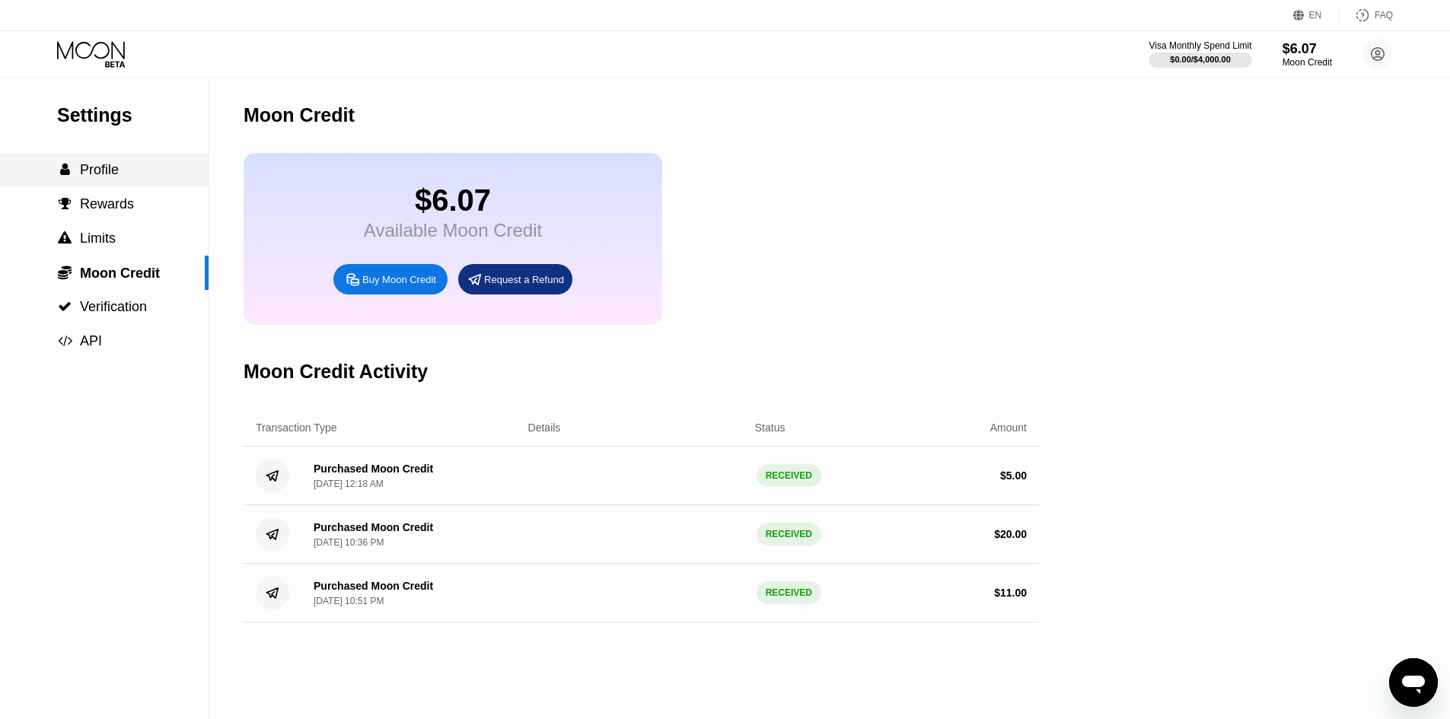
click at [107, 174] on span "Profile" at bounding box center [99, 169] width 39 height 15
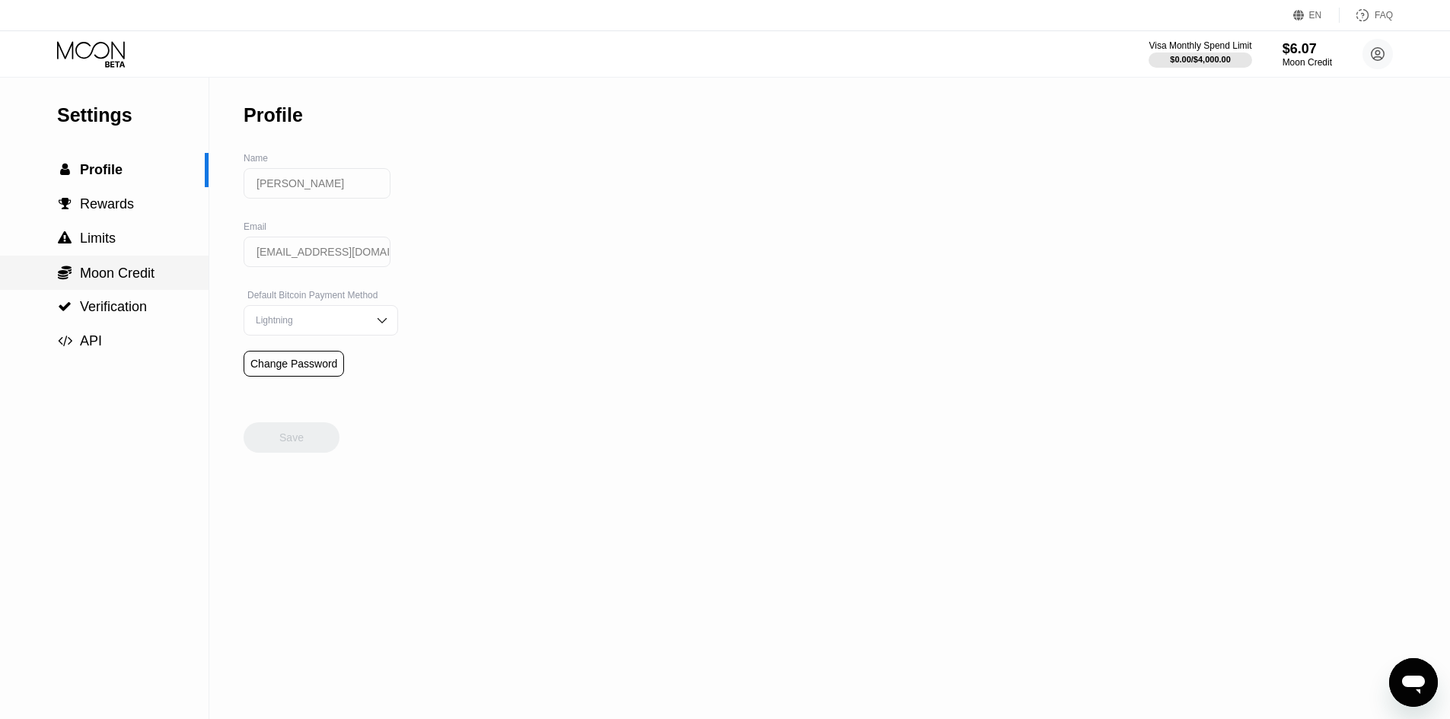
click at [118, 276] on span "Moon Credit" at bounding box center [117, 273] width 75 height 15
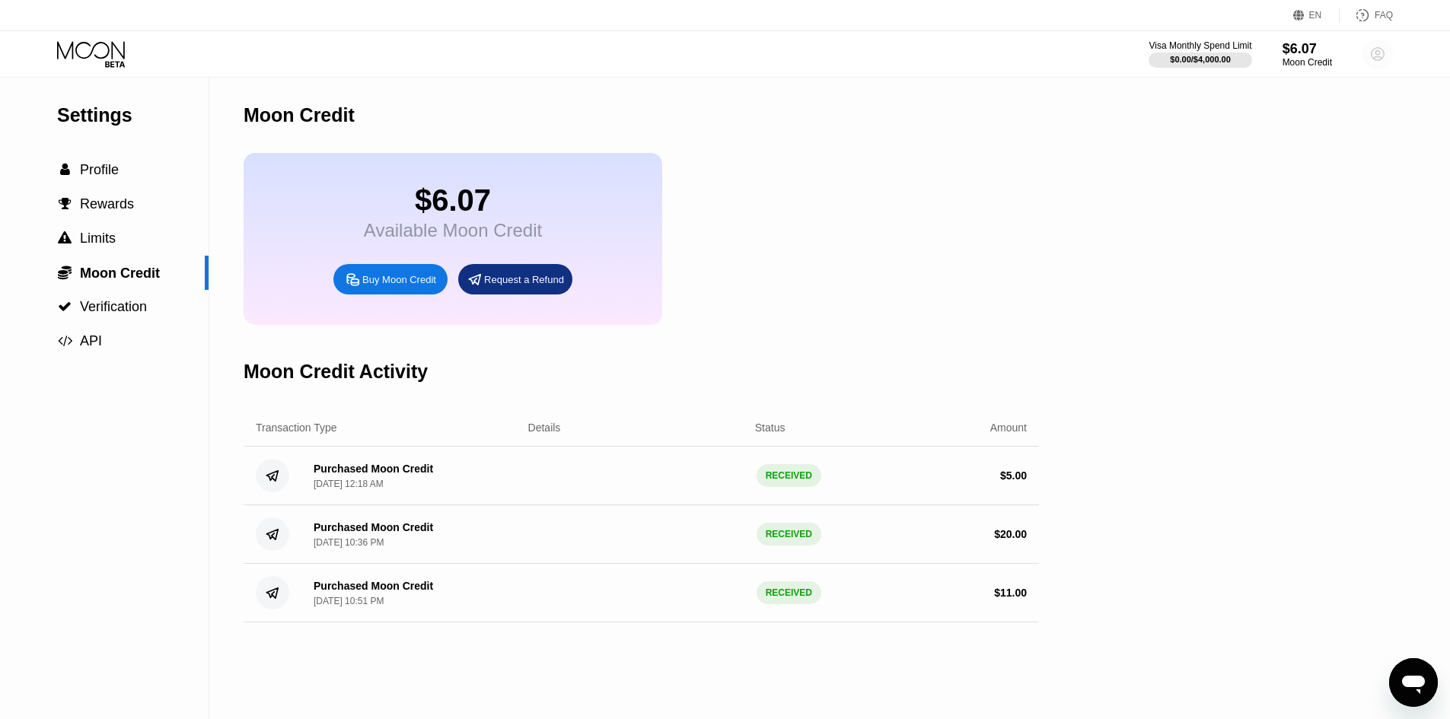
click at [1377, 49] on circle at bounding box center [1377, 54] width 30 height 30
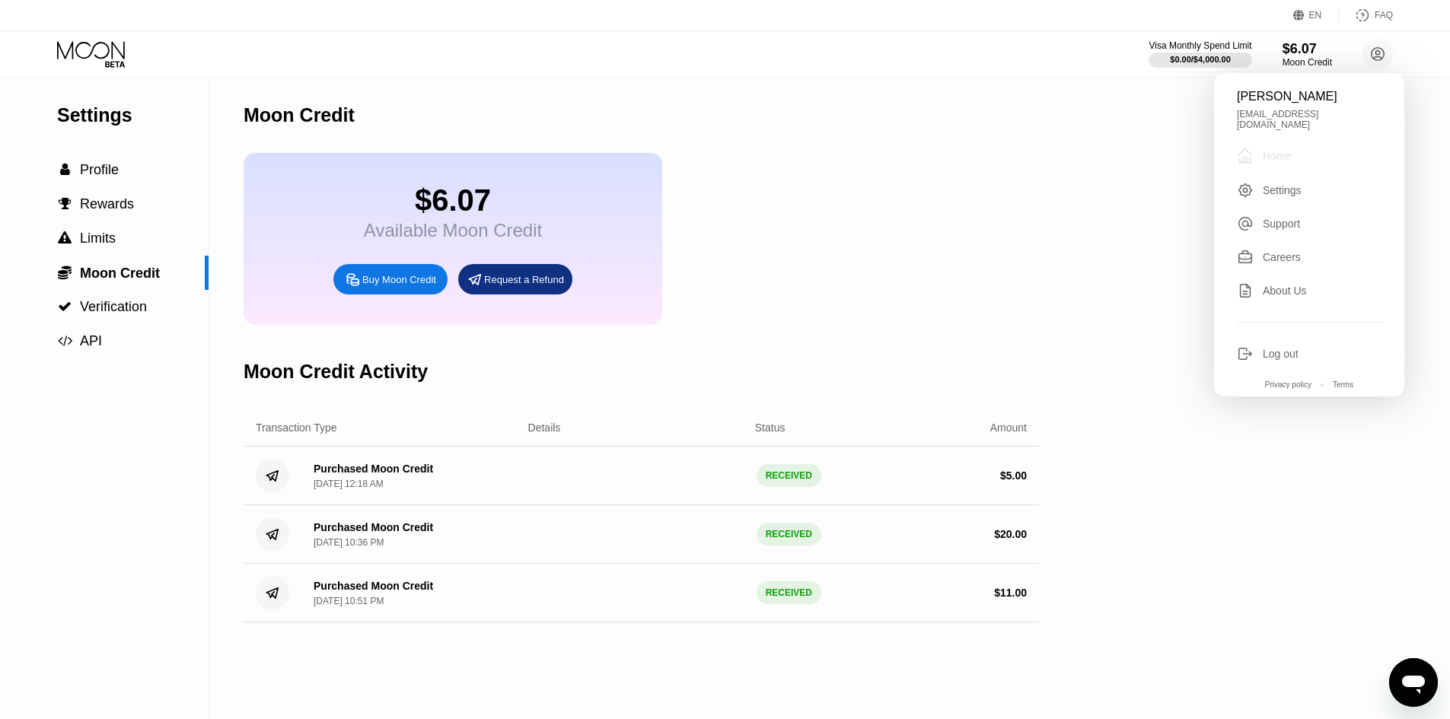
click at [1267, 151] on div "Home" at bounding box center [1277, 156] width 28 height 12
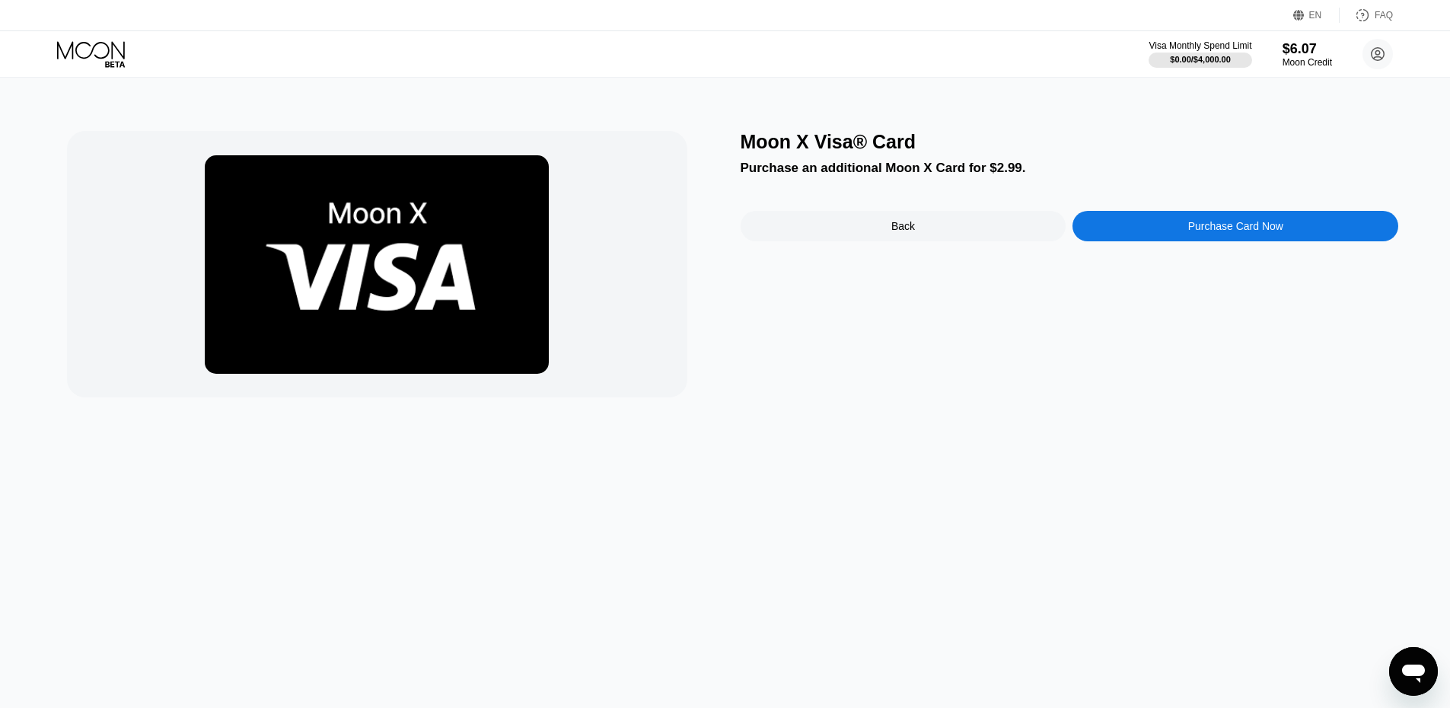
click at [1261, 225] on div "Purchase Card Now" at bounding box center [1235, 226] width 95 height 12
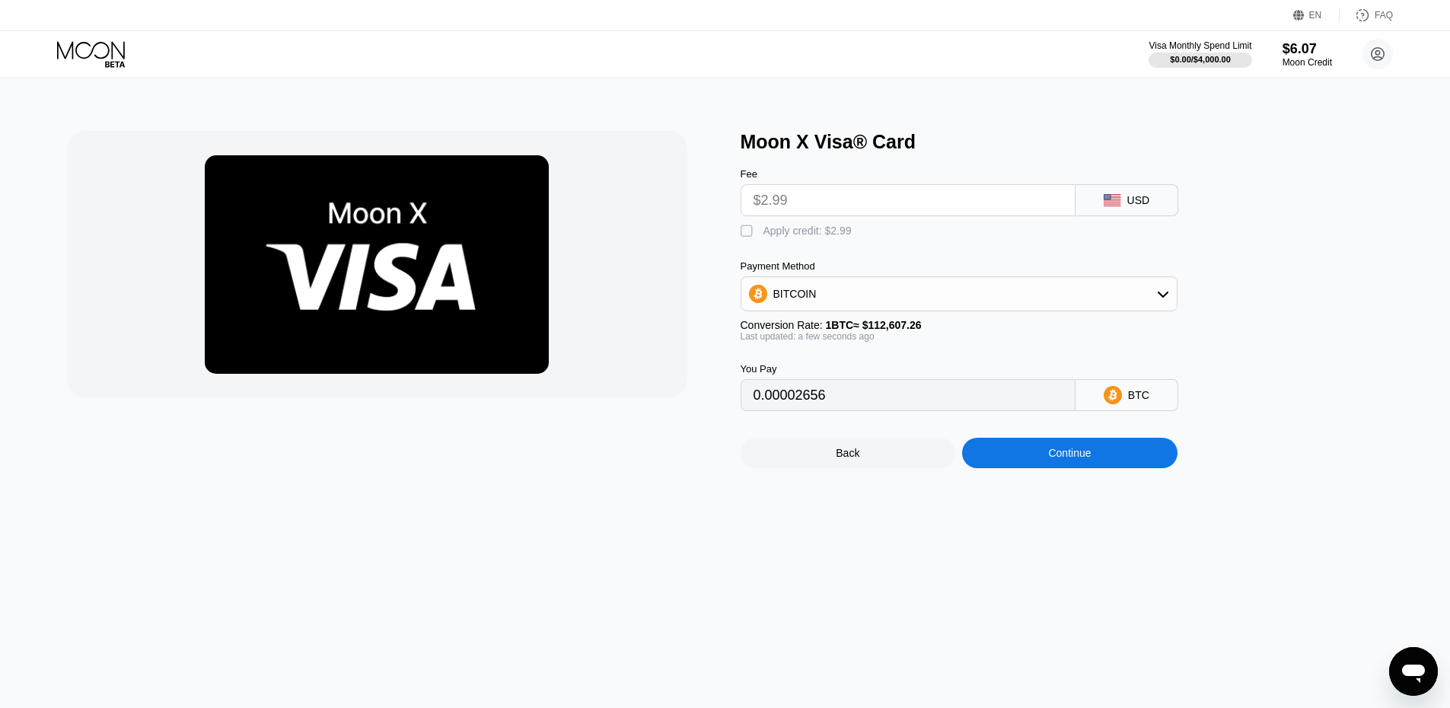
click at [921, 205] on input "$2.99" at bounding box center [908, 200] width 309 height 30
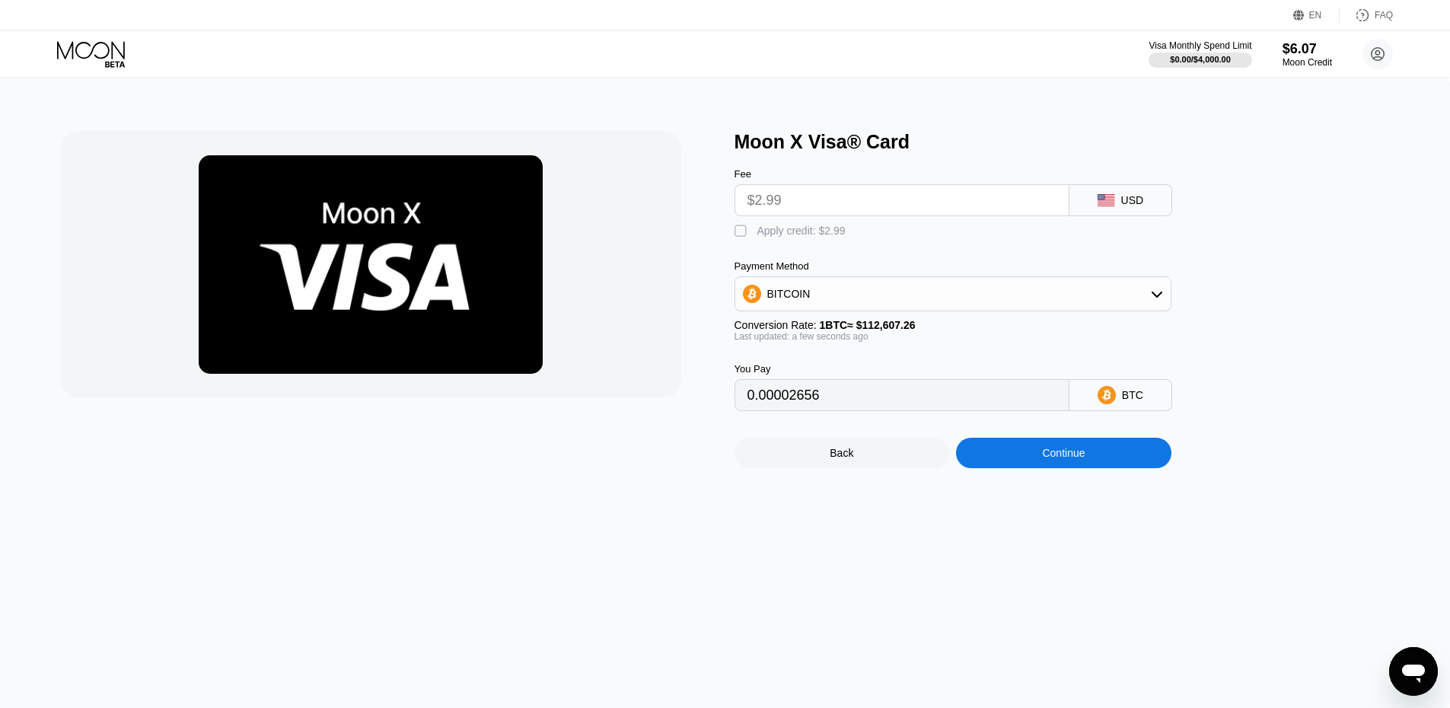
click at [742, 237] on div "" at bounding box center [742, 231] width 15 height 15
click at [1139, 305] on div "BITCOIN" at bounding box center [952, 294] width 435 height 30
click at [959, 373] on div "USDT on TRON" at bounding box center [962, 369] width 394 height 12
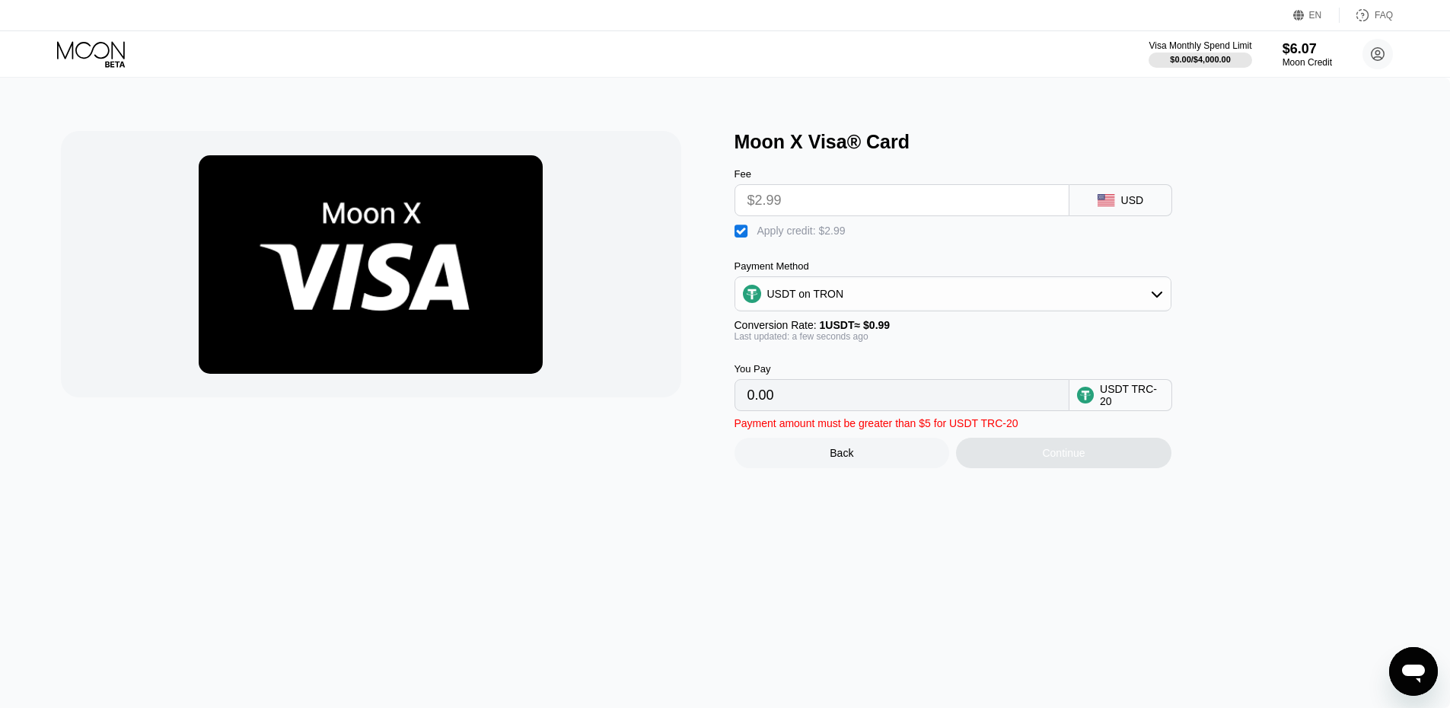
click at [745, 239] on div "" at bounding box center [742, 231] width 15 height 15
click at [740, 238] on div "" at bounding box center [742, 231] width 15 height 15
click at [878, 309] on div "USDT on TRON" at bounding box center [952, 294] width 435 height 30
click at [870, 370] on div "USDT on TRON" at bounding box center [962, 369] width 394 height 12
click at [839, 309] on div "USDT on TRON" at bounding box center [952, 294] width 435 height 30
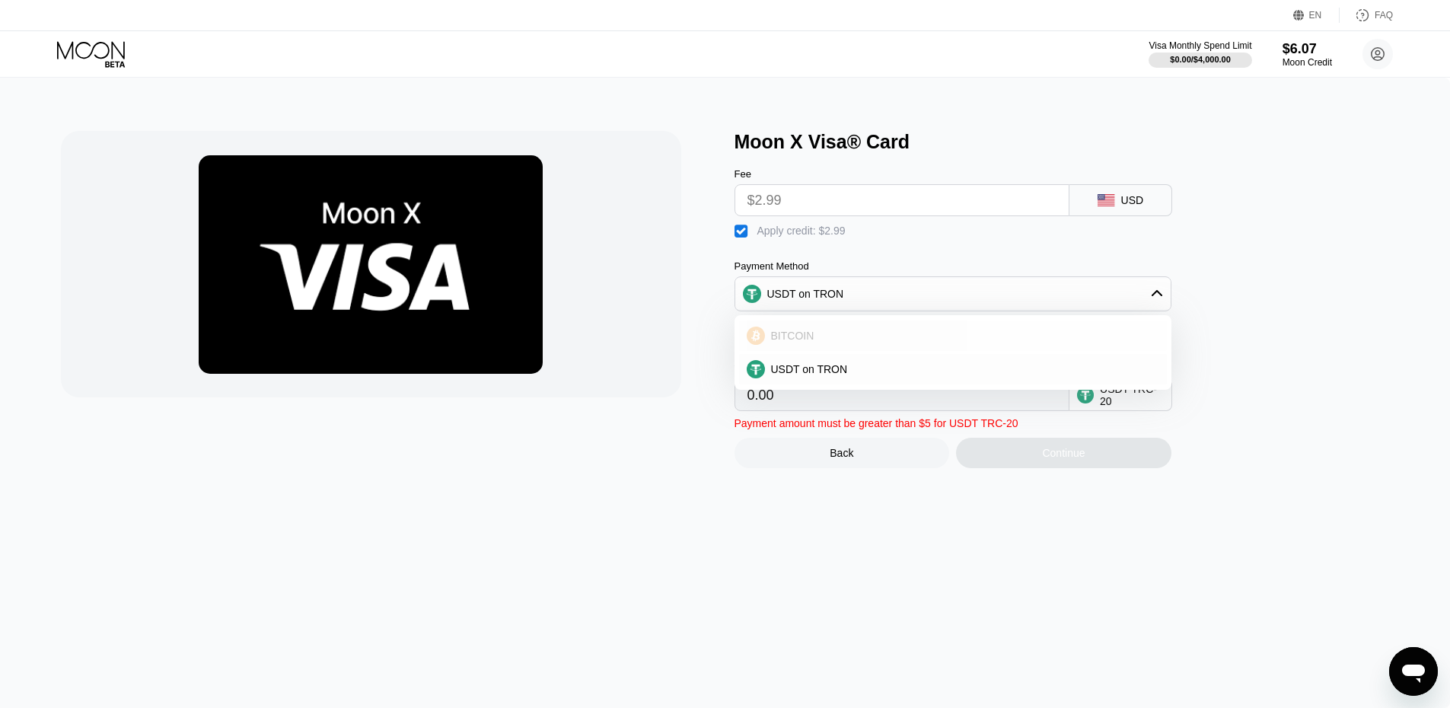
click at [862, 351] on div "BITCOIN" at bounding box center [953, 335] width 428 height 30
type input "0"
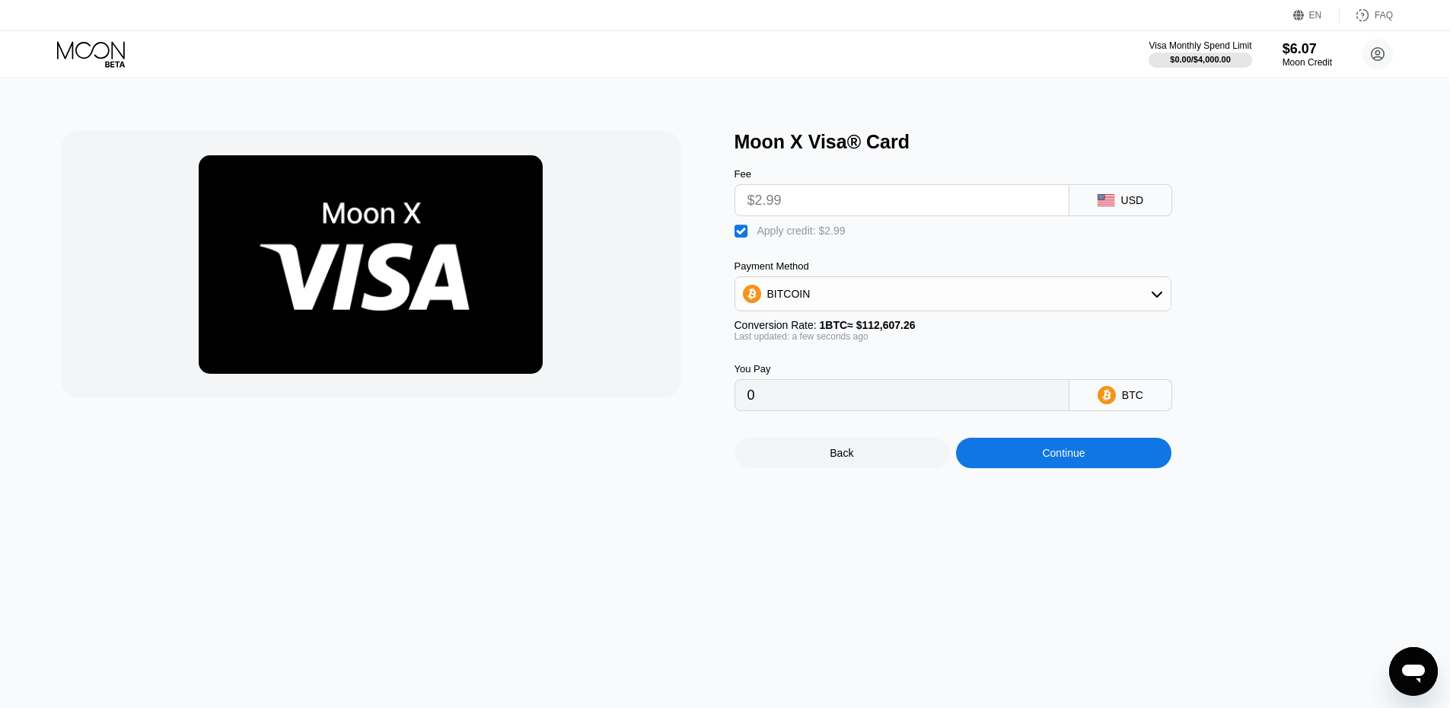
click at [1048, 459] on div "Continue" at bounding box center [1063, 453] width 43 height 12
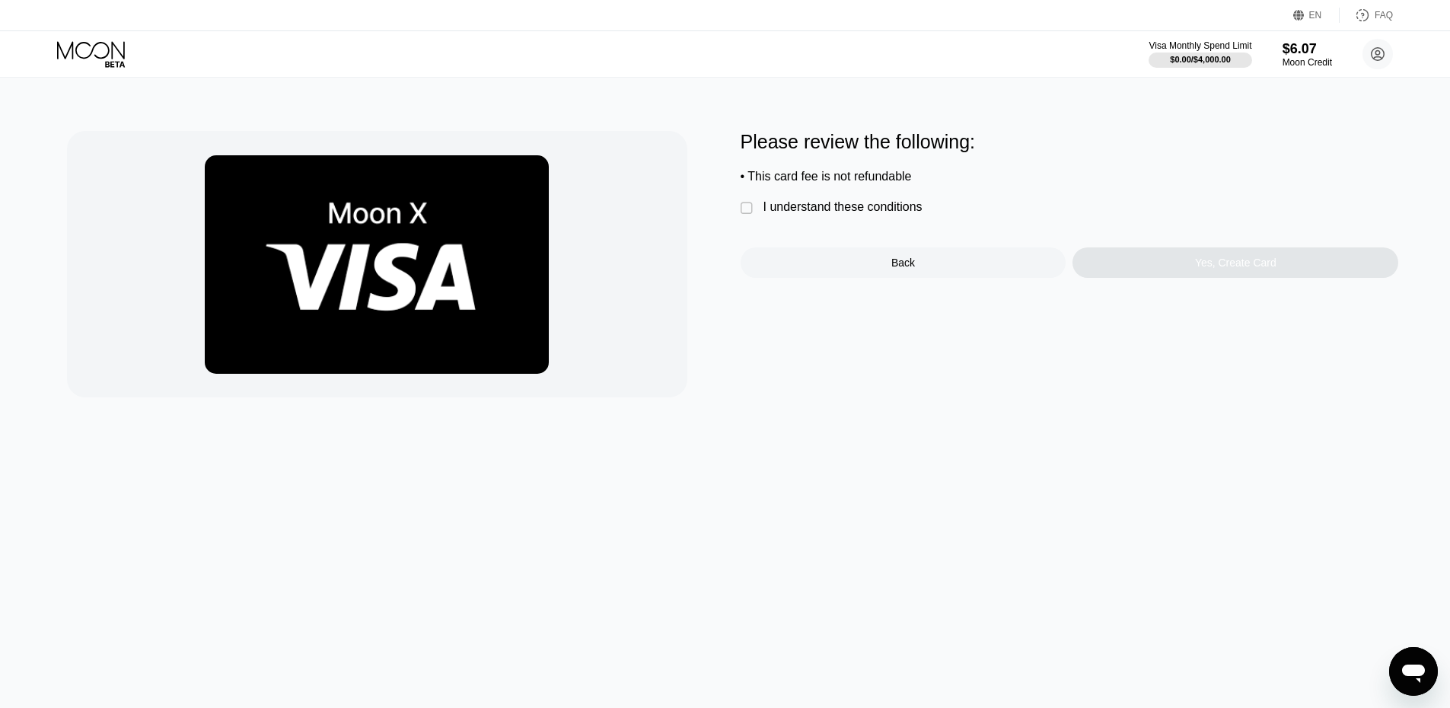
click at [750, 212] on div "" at bounding box center [748, 208] width 15 height 15
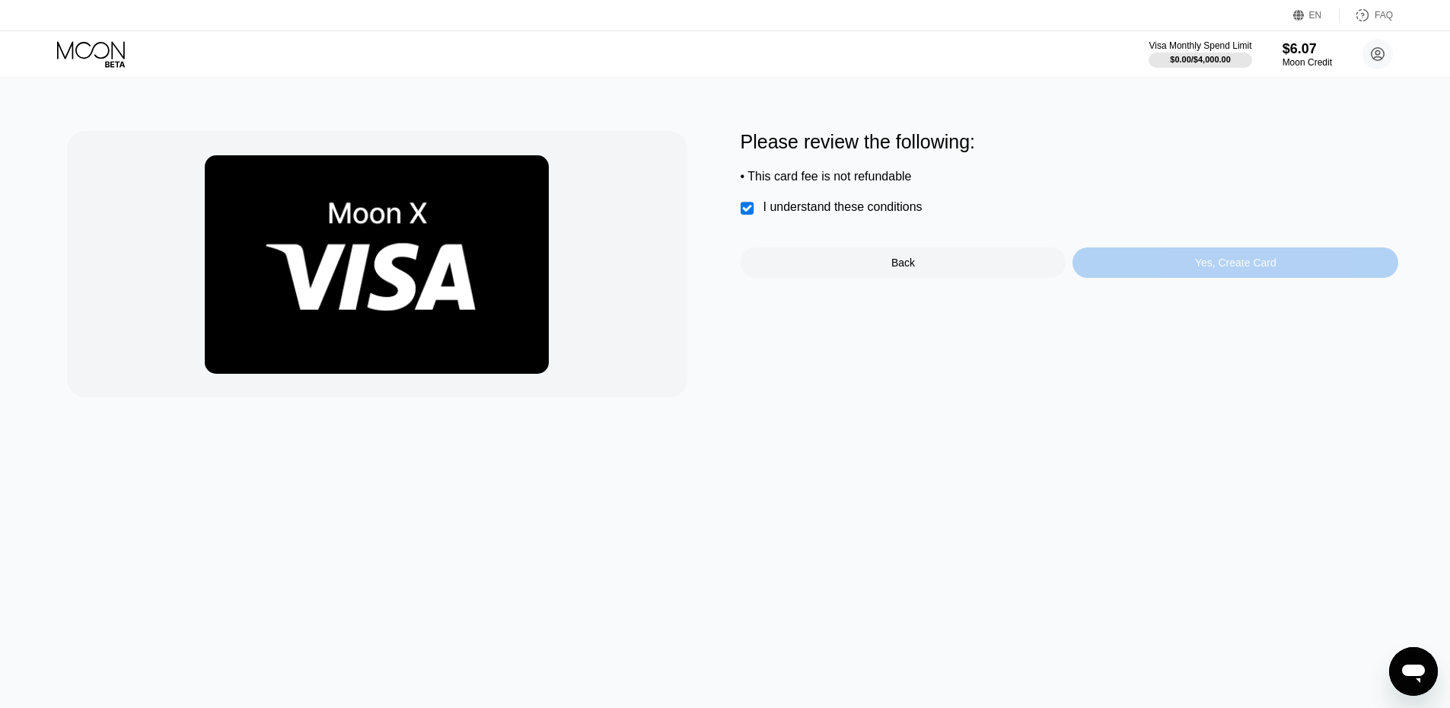
click at [1179, 266] on div "Yes, Create Card" at bounding box center [1235, 262] width 326 height 30
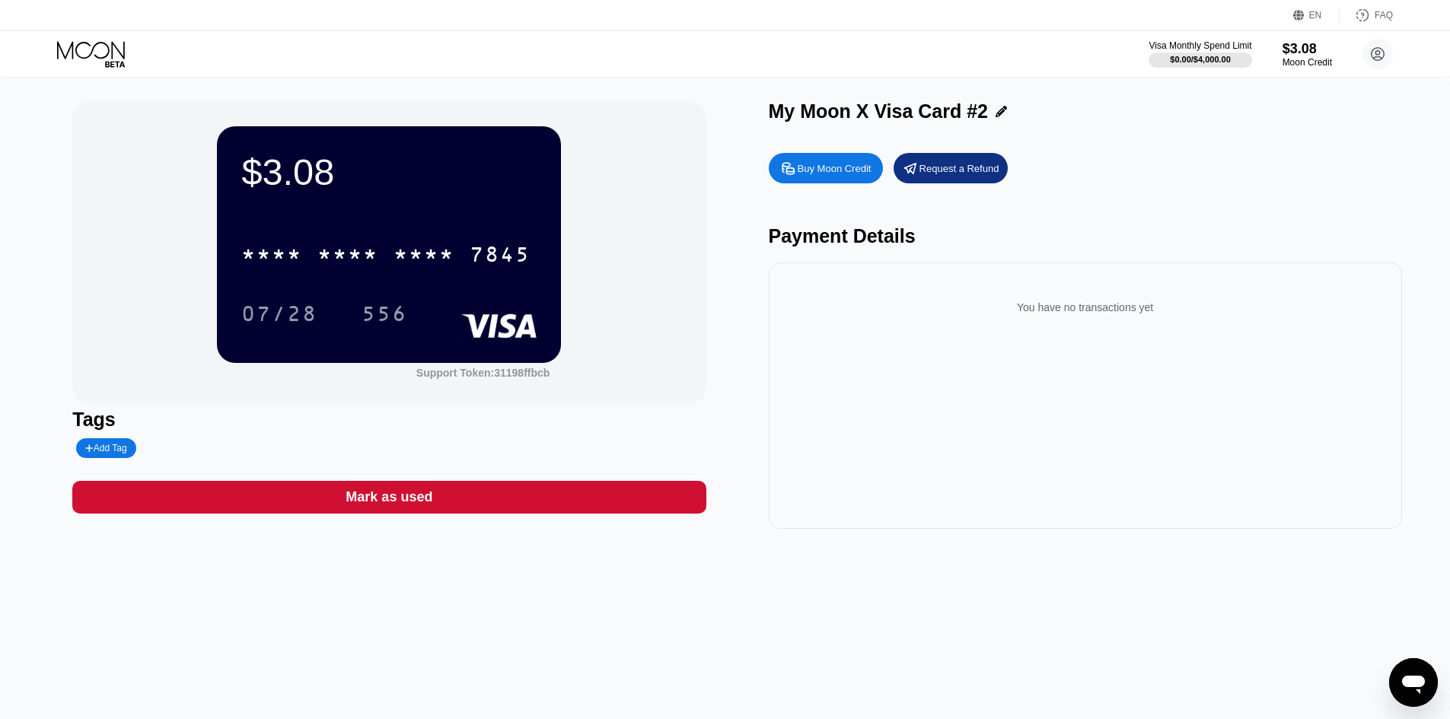
click at [996, 115] on icon at bounding box center [1001, 111] width 11 height 11
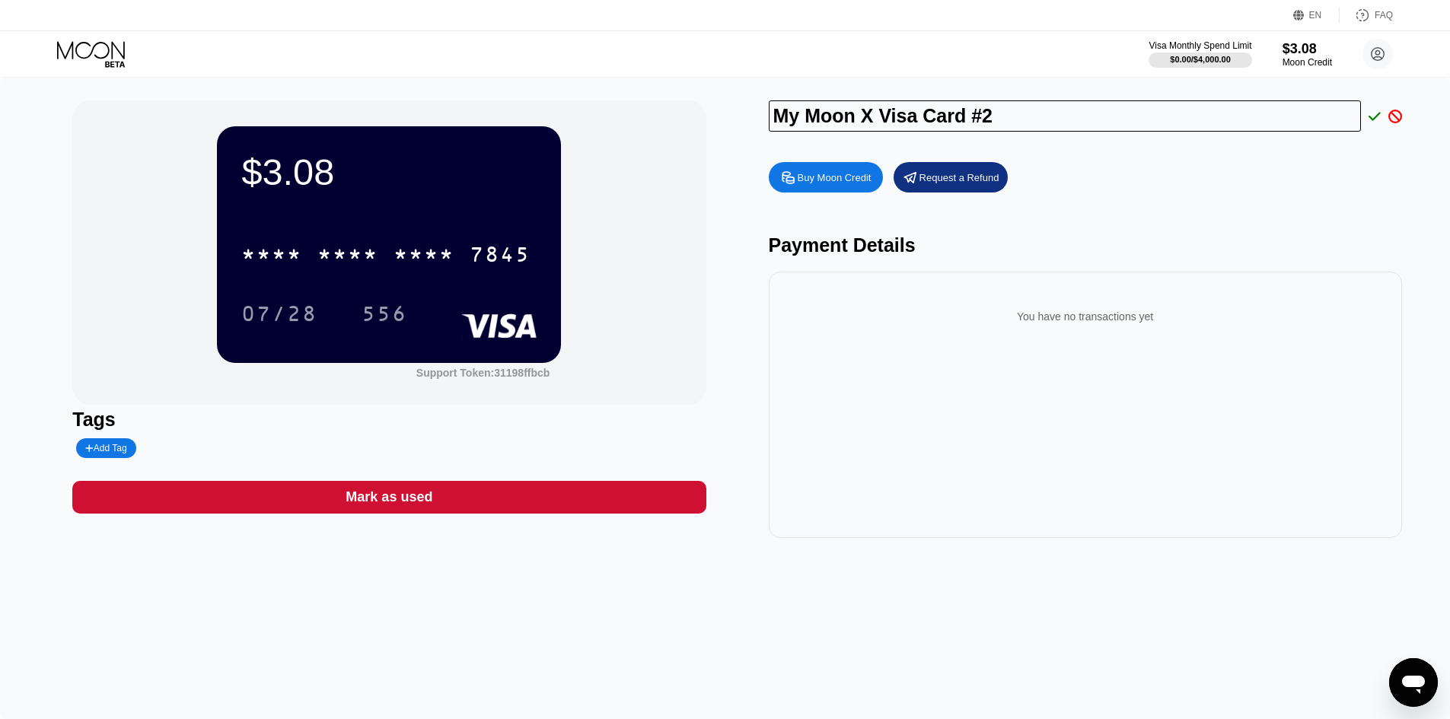
drag, startPoint x: 993, startPoint y: 115, endPoint x: 779, endPoint y: 111, distance: 213.9
click at [779, 111] on input "My Moon X Visa Card #2" at bounding box center [1065, 115] width 593 height 31
type input "[PERSON_NAME]"
click at [1375, 120] on icon at bounding box center [1375, 116] width 12 height 8
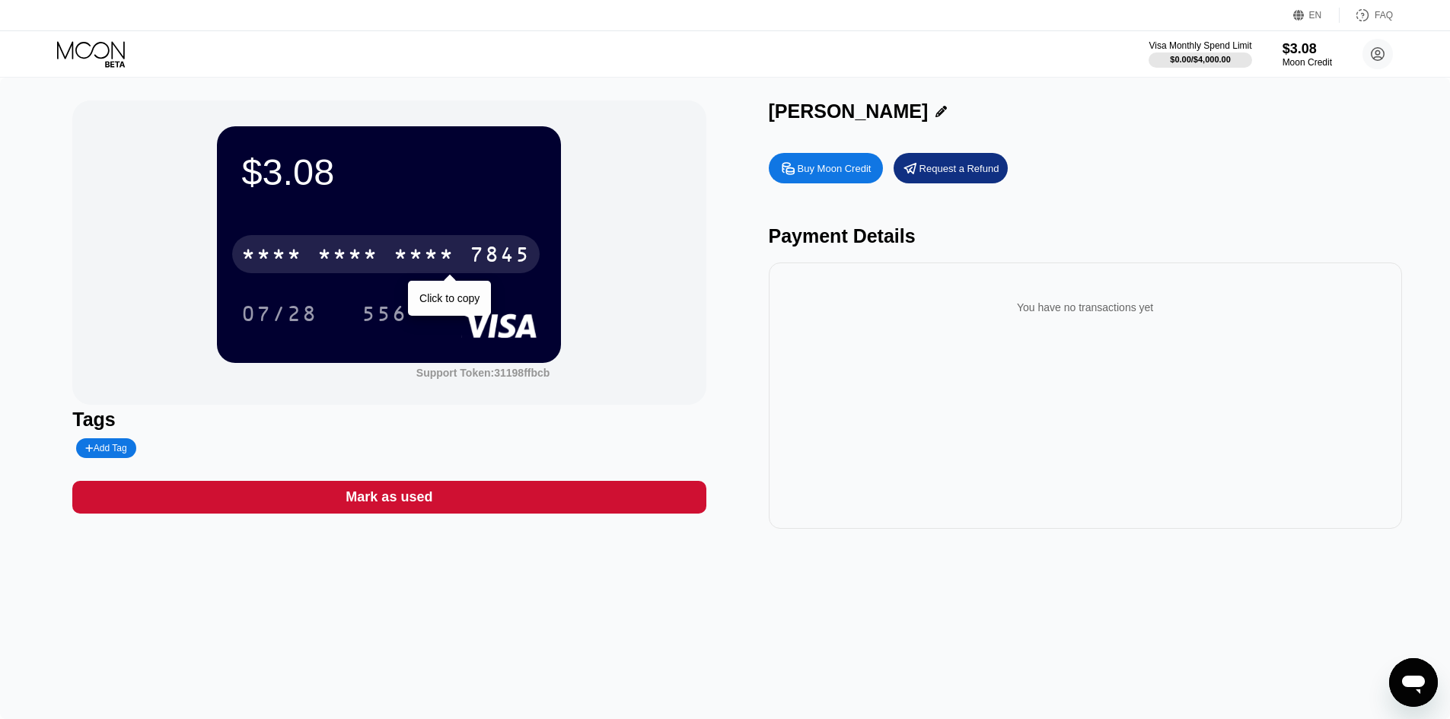
click at [346, 245] on div "* * * * * * * * * * * * 7845" at bounding box center [386, 254] width 308 height 38
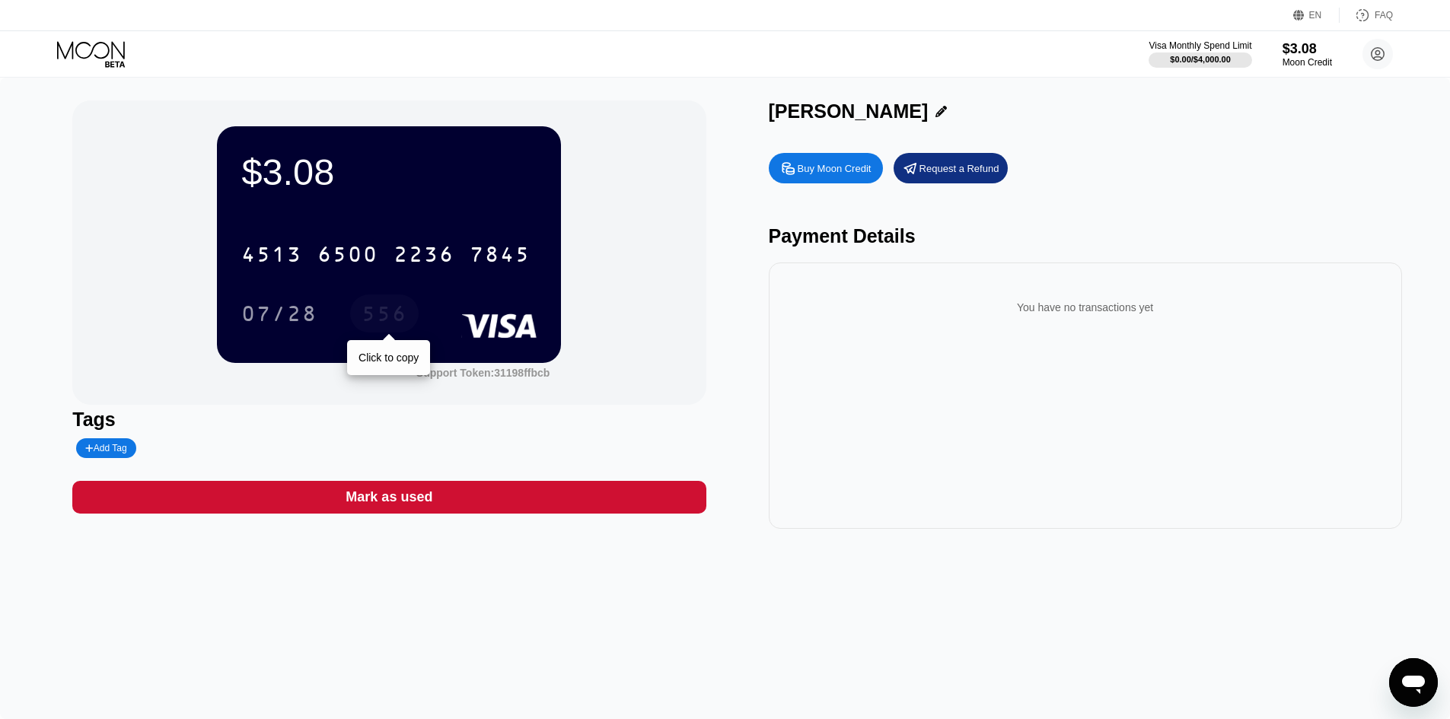
click at [378, 314] on div "556" at bounding box center [385, 316] width 46 height 24
click at [258, 314] on div "07/28" at bounding box center [279, 316] width 76 height 24
